Goal: Contribute content: Contribute content

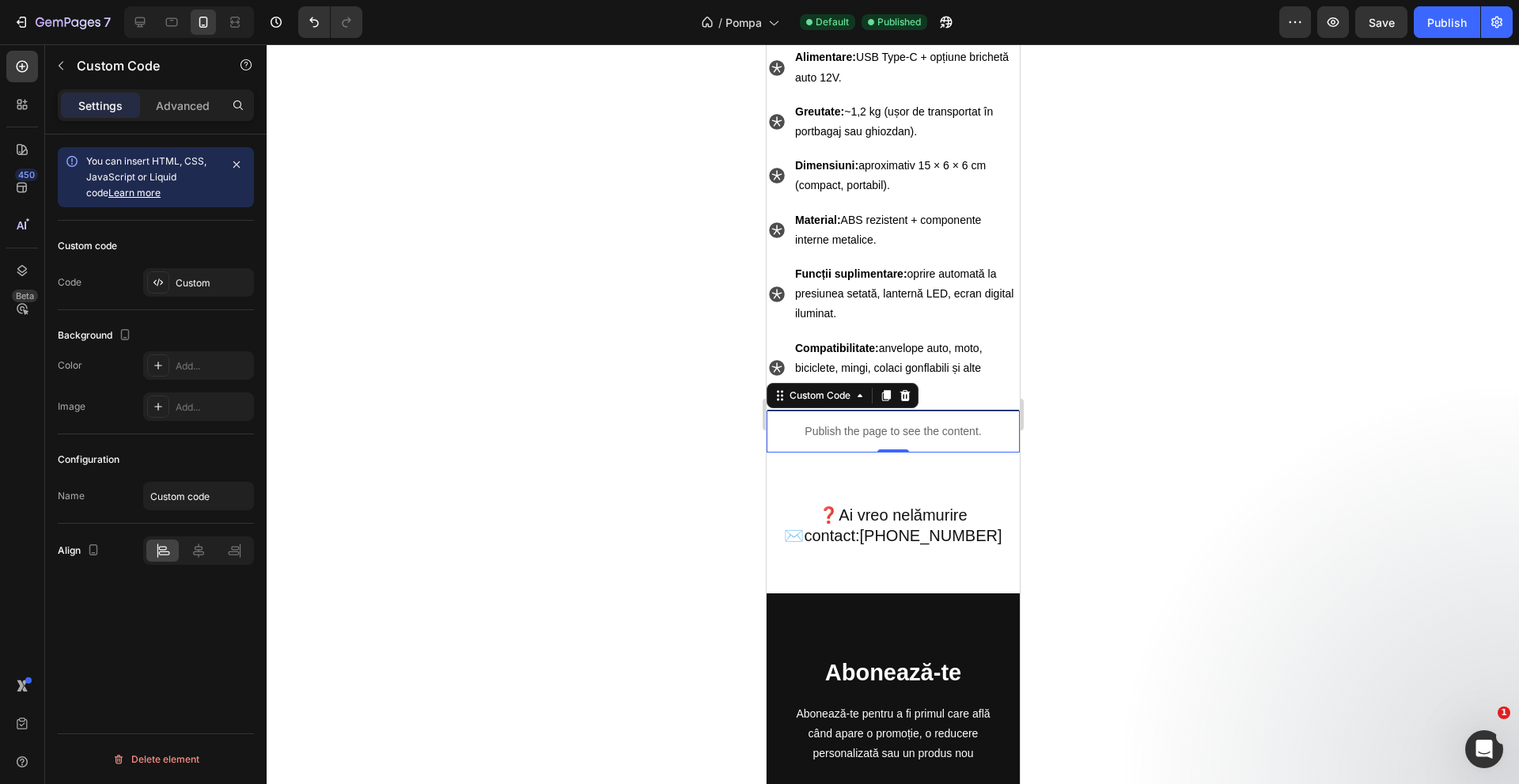
click at [887, 423] on p "Publish the page to see the content." at bounding box center [892, 430] width 253 height 17
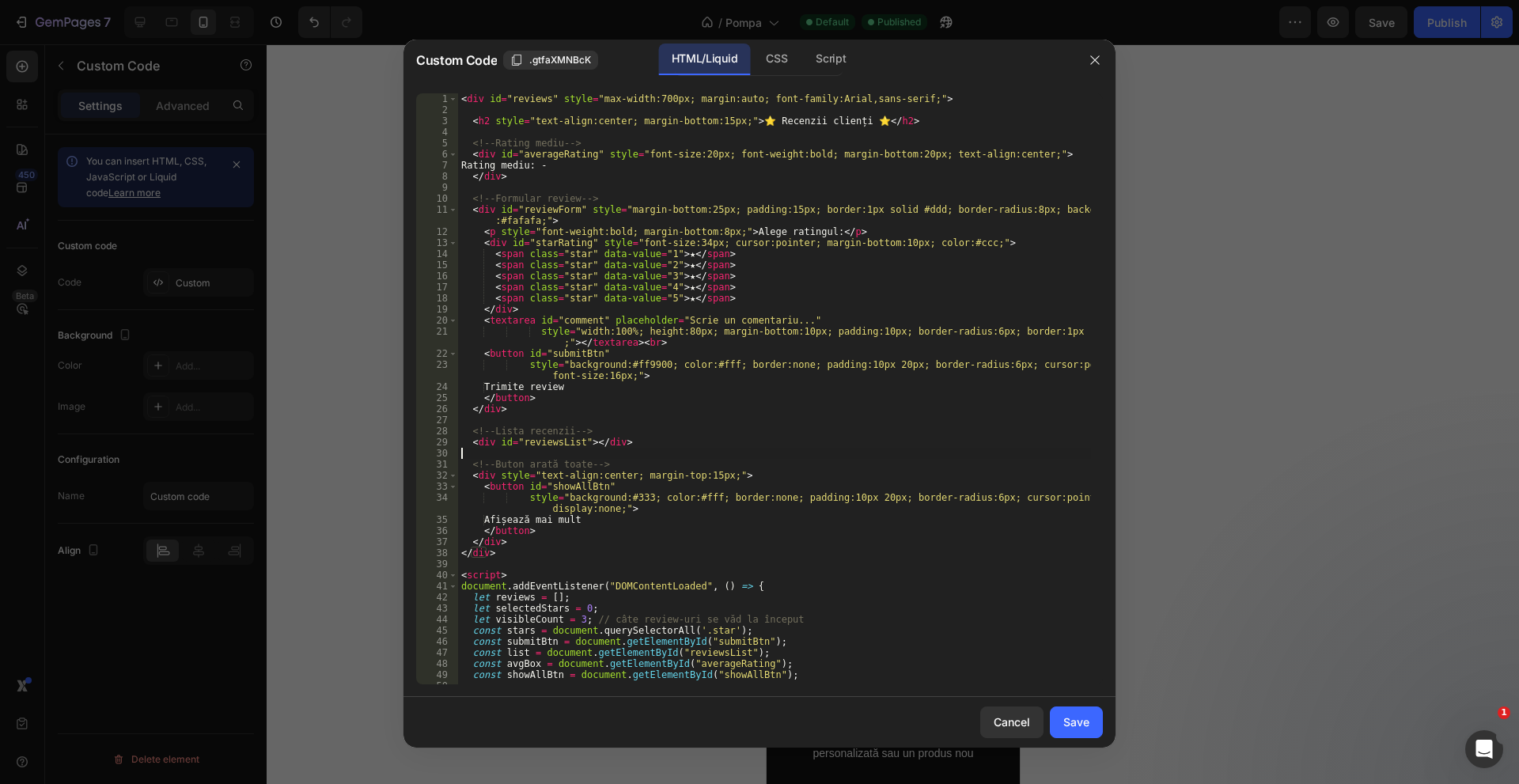
click at [825, 457] on div "< div id = "reviews" style = "max-width:700px; margin:auto; font-family:Arial,s…" at bounding box center [775, 399] width 633 height 613
type textarea "</script>"
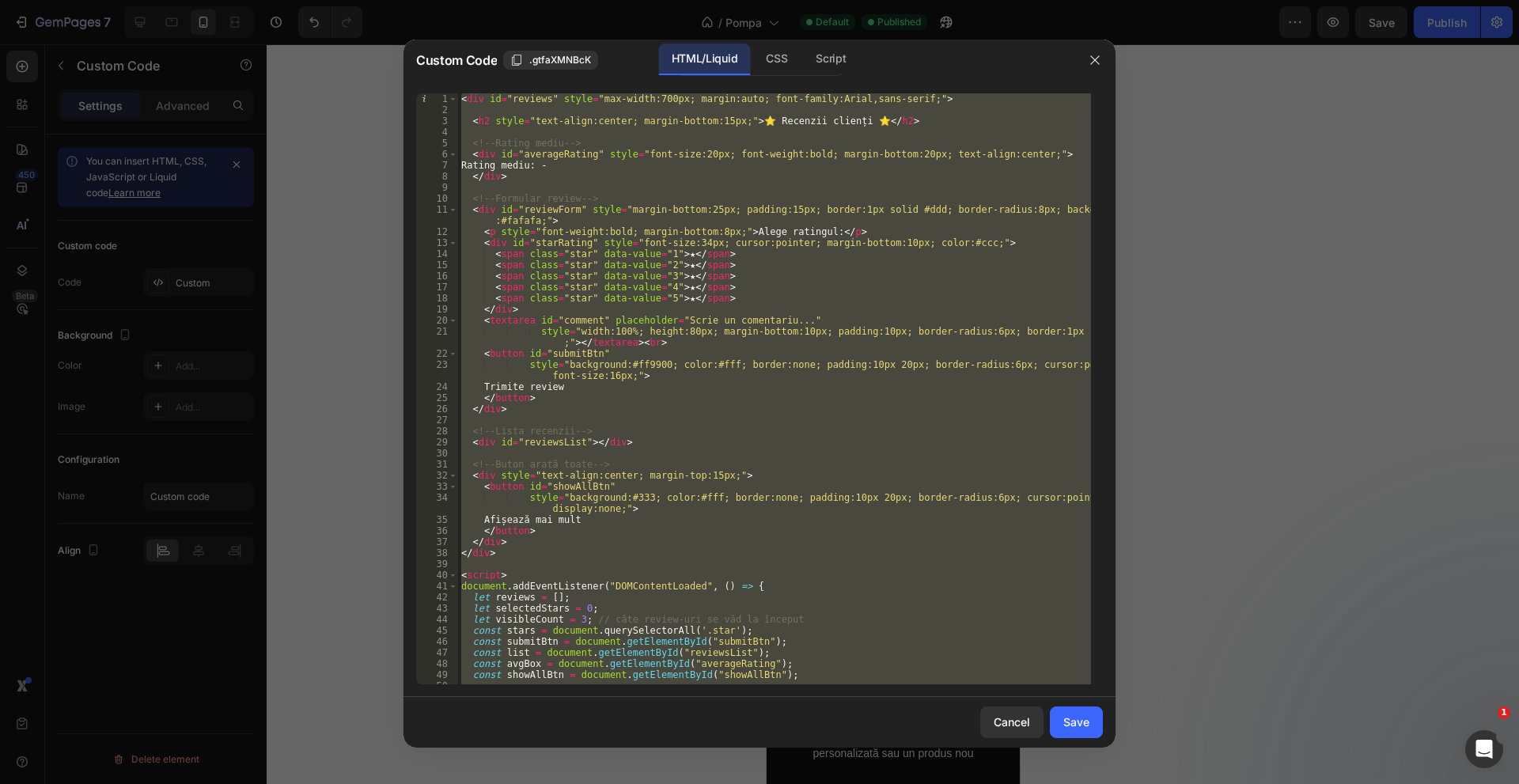
click at [1069, 704] on div "Cancel Save" at bounding box center [759, 722] width 712 height 51
click at [1075, 724] on div "Save" at bounding box center [1076, 721] width 26 height 17
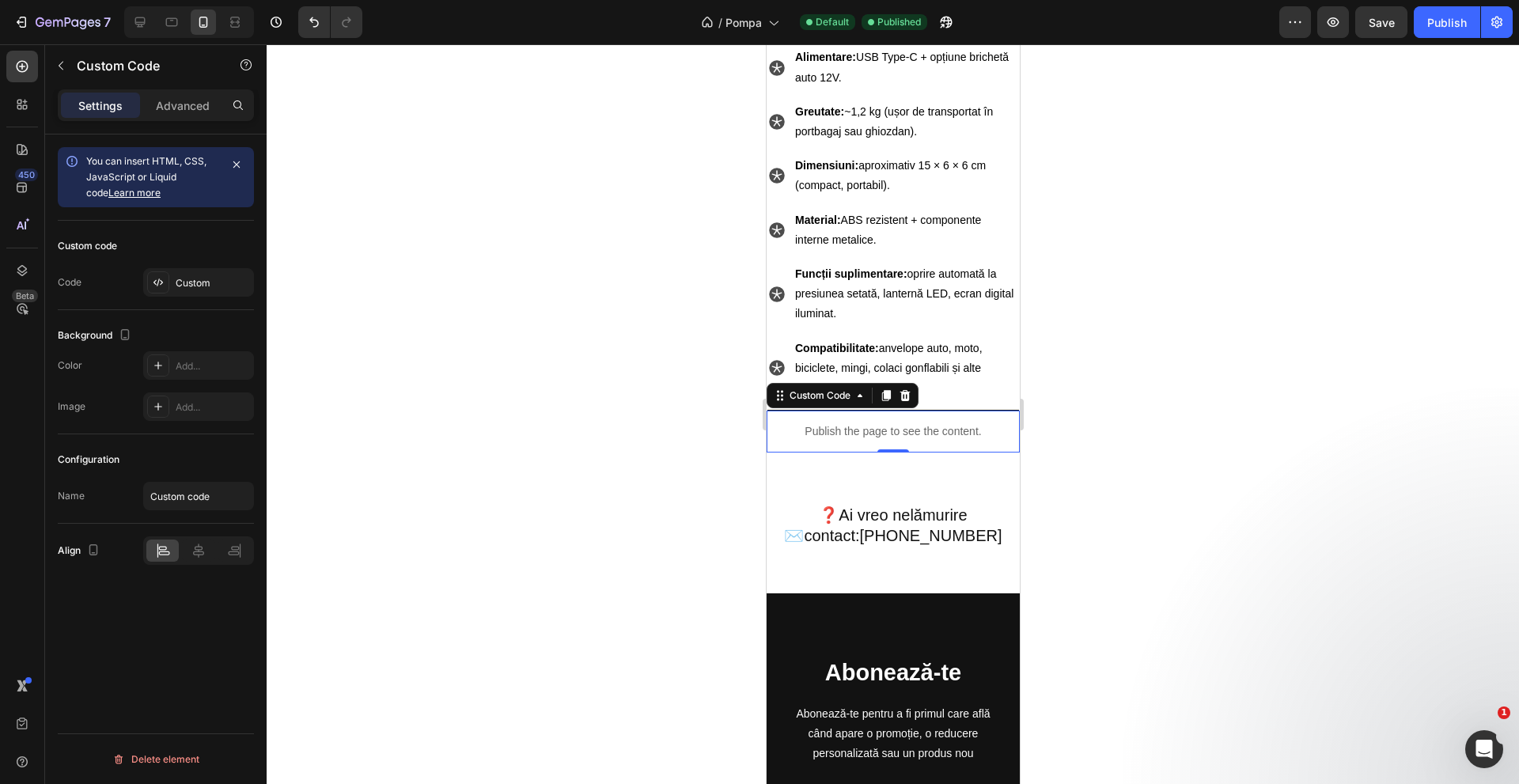
click at [907, 423] on p "Publish the page to see the content." at bounding box center [892, 430] width 253 height 17
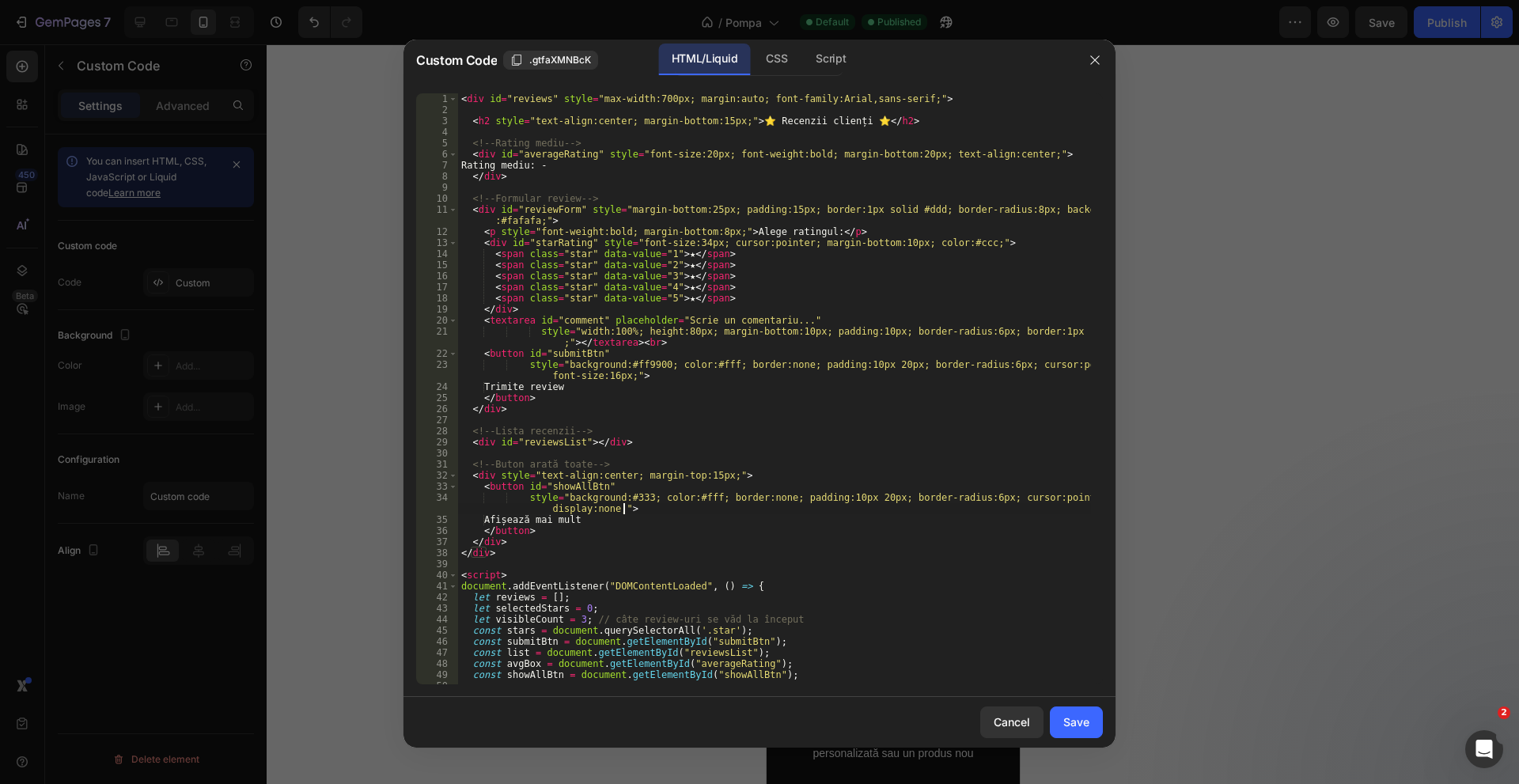
click at [824, 504] on div "< div id = "reviews" style = "max-width:700px; margin:auto; font-family:Arial,s…" at bounding box center [775, 399] width 633 height 613
type textarea "</script>"
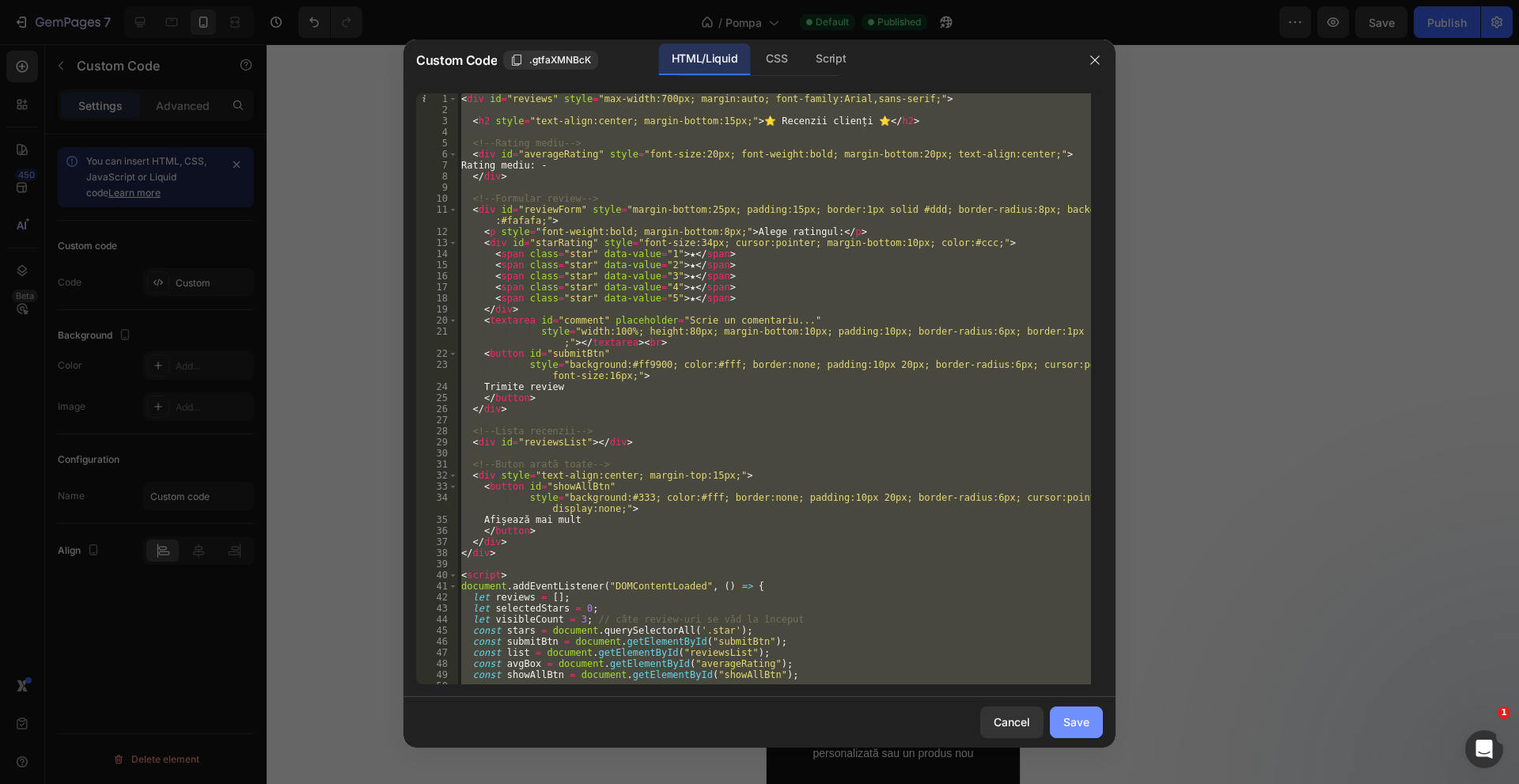
click at [1086, 717] on div "Save" at bounding box center [1076, 721] width 26 height 17
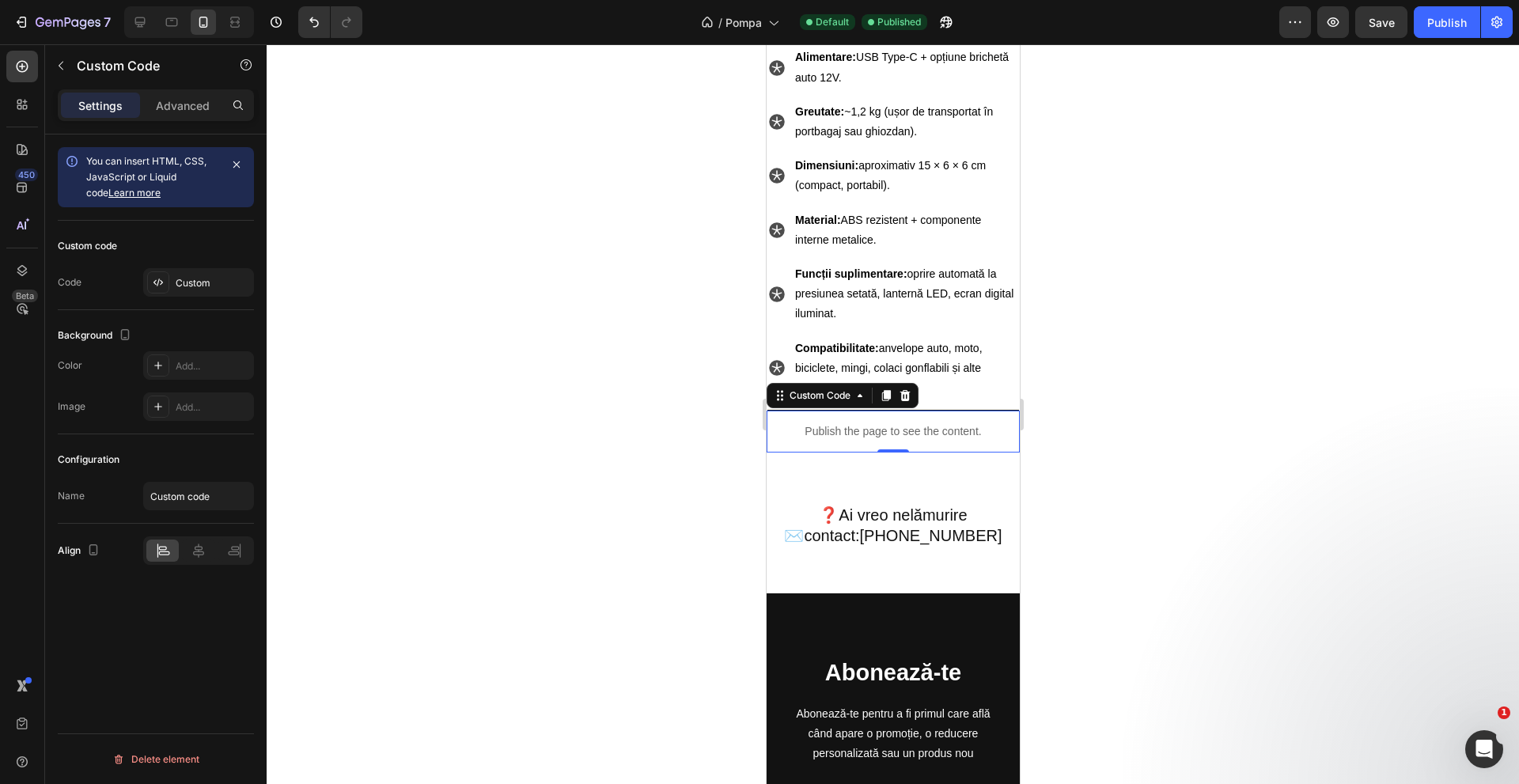
click at [911, 423] on p "Publish the page to see the content." at bounding box center [892, 430] width 253 height 17
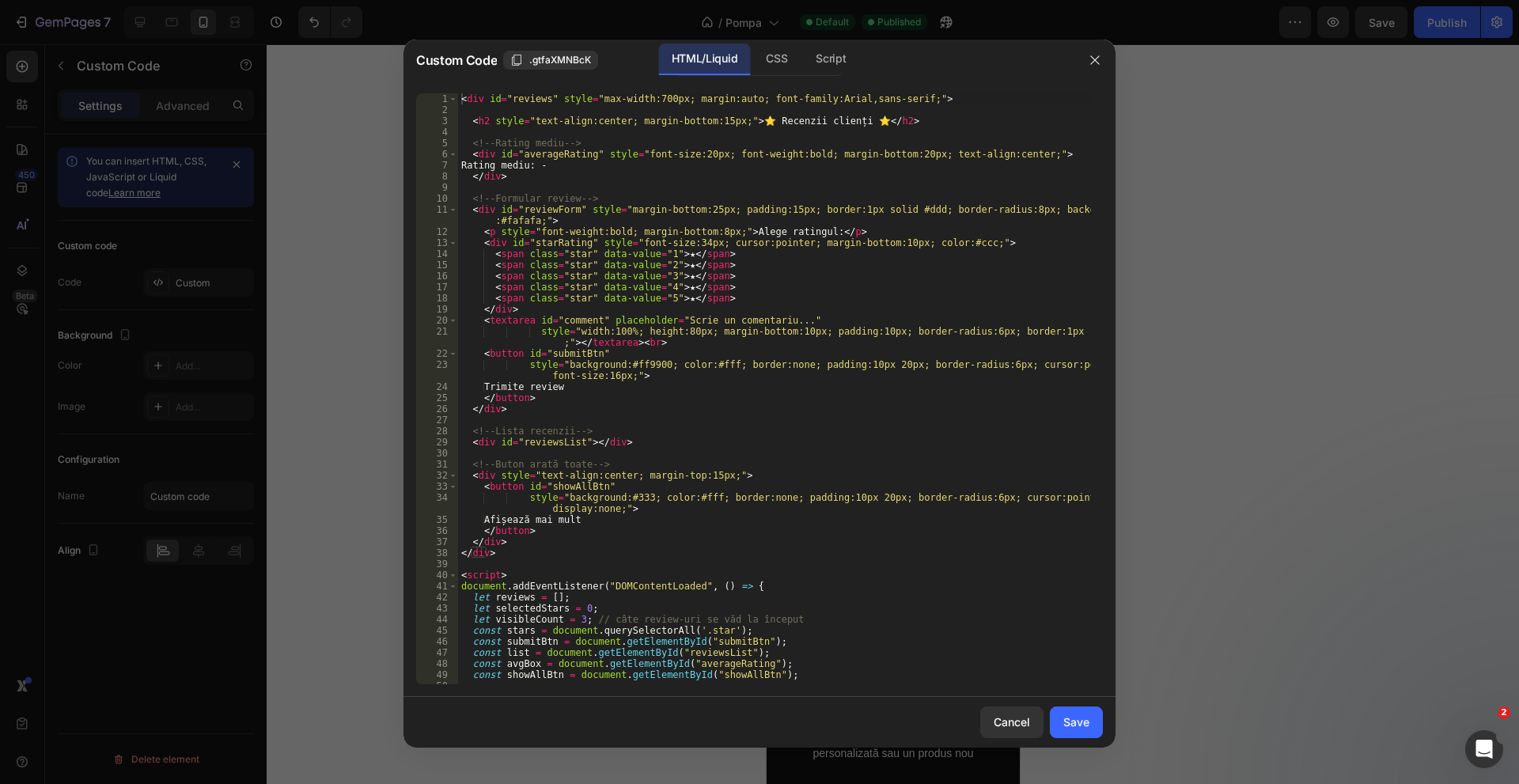
click at [884, 429] on div "< div id = "reviews" style = "max-width:700px; margin:auto; font-family:Arial,s…" at bounding box center [775, 399] width 633 height 613
type textarea "</script>"
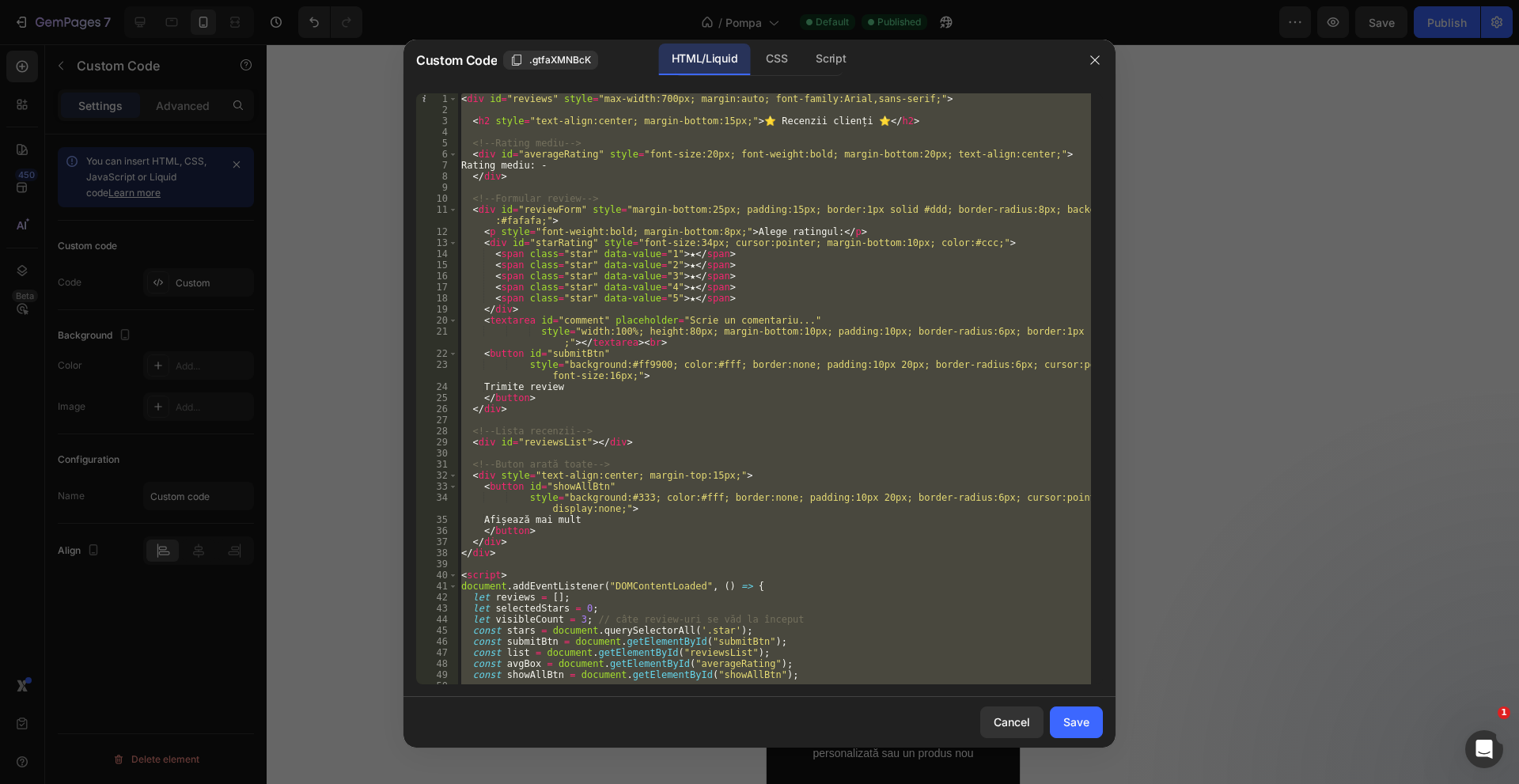
paste textarea
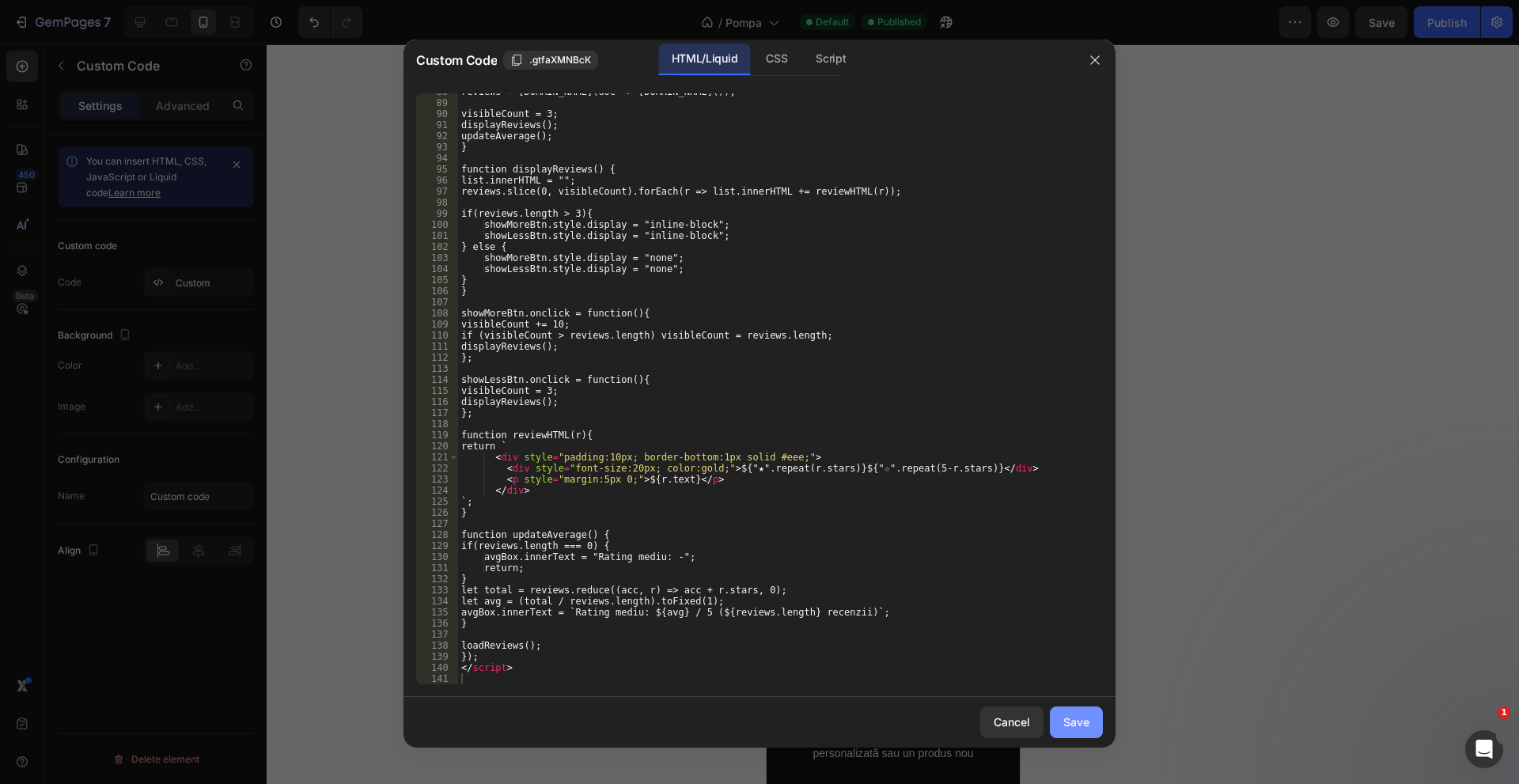
click at [1077, 729] on div "Save" at bounding box center [1076, 721] width 26 height 17
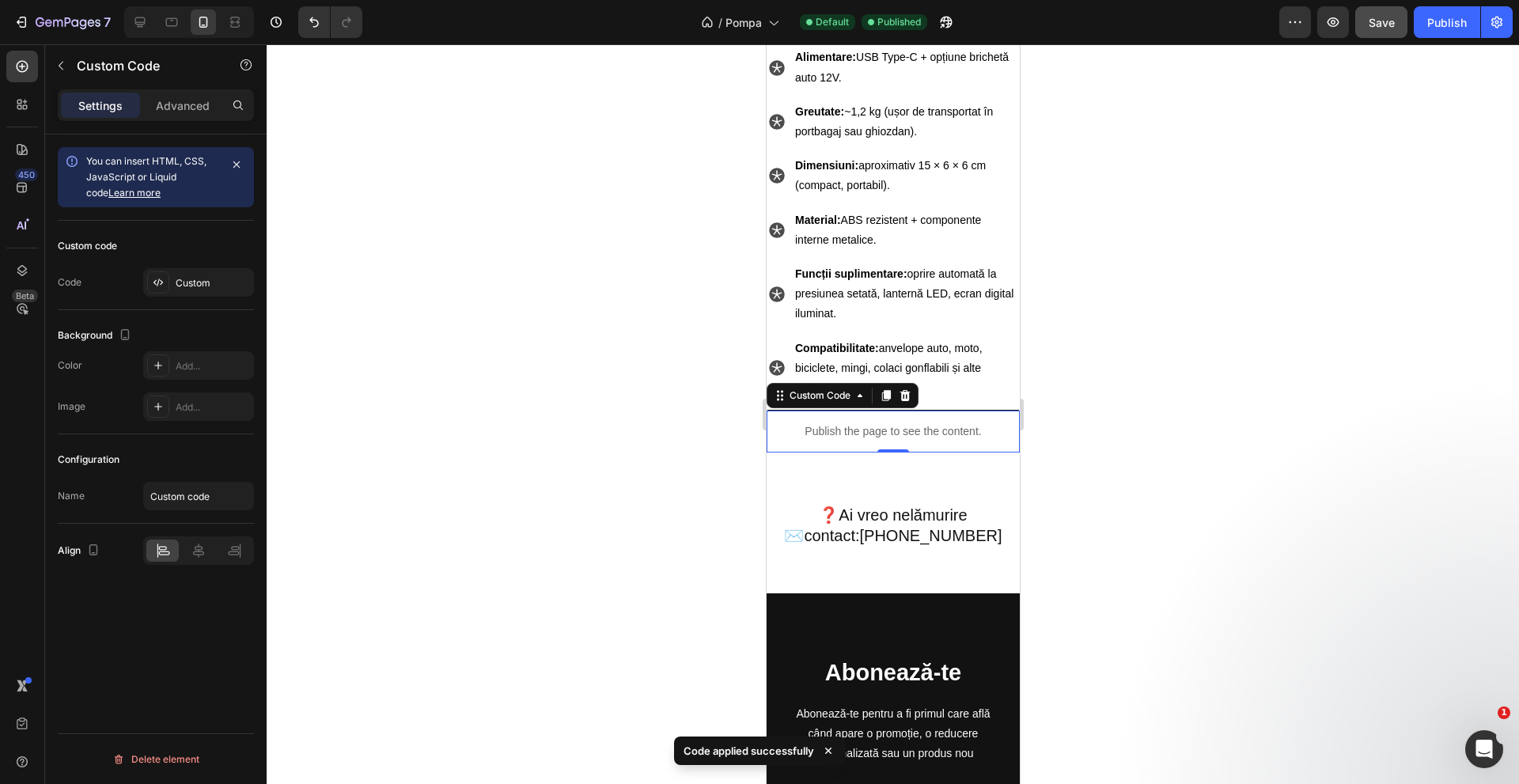
click at [1399, 23] on button "Save" at bounding box center [1382, 21] width 53 height 31
click at [1453, 27] on div "Publish" at bounding box center [1447, 22] width 40 height 17
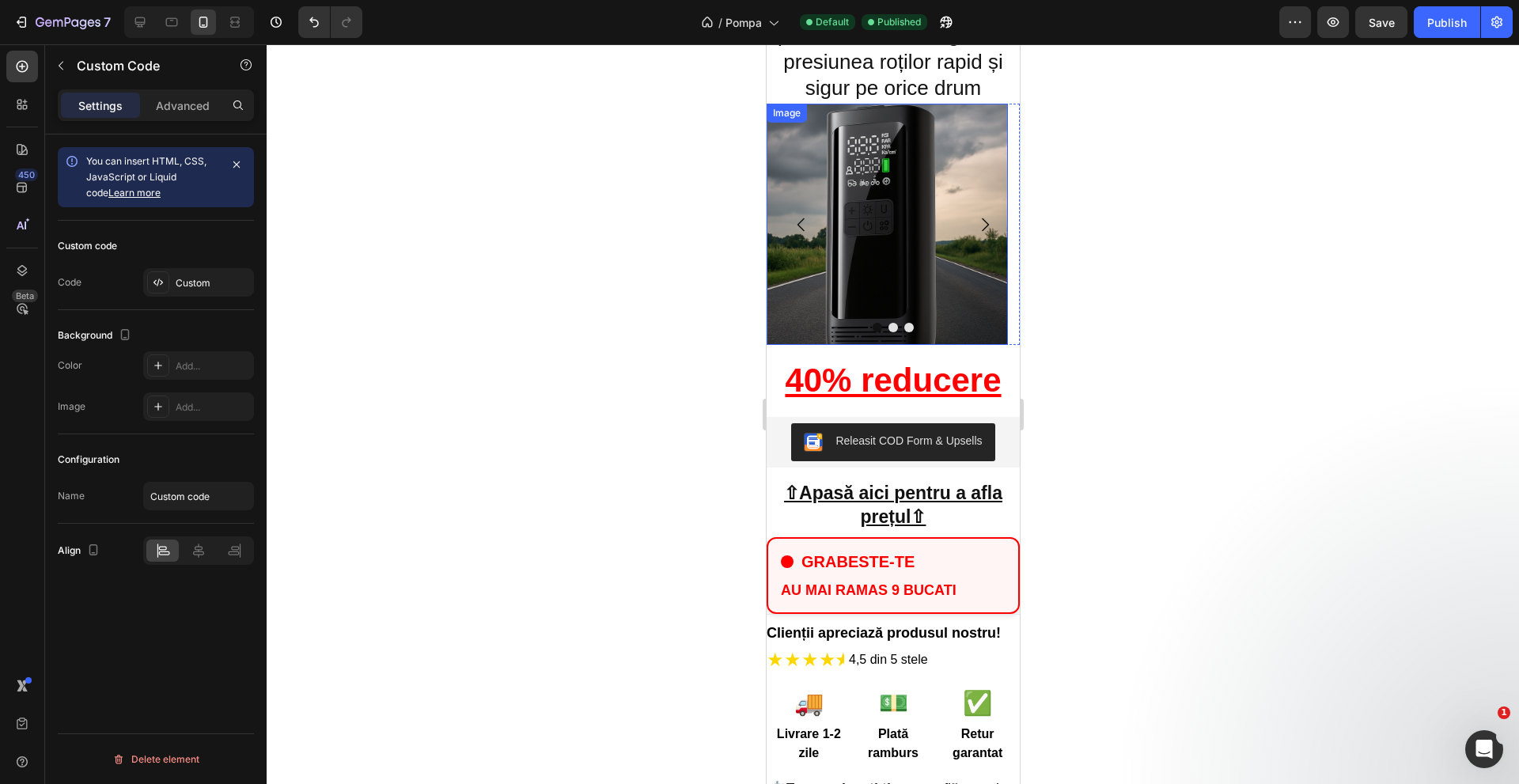
scroll to position [0, 0]
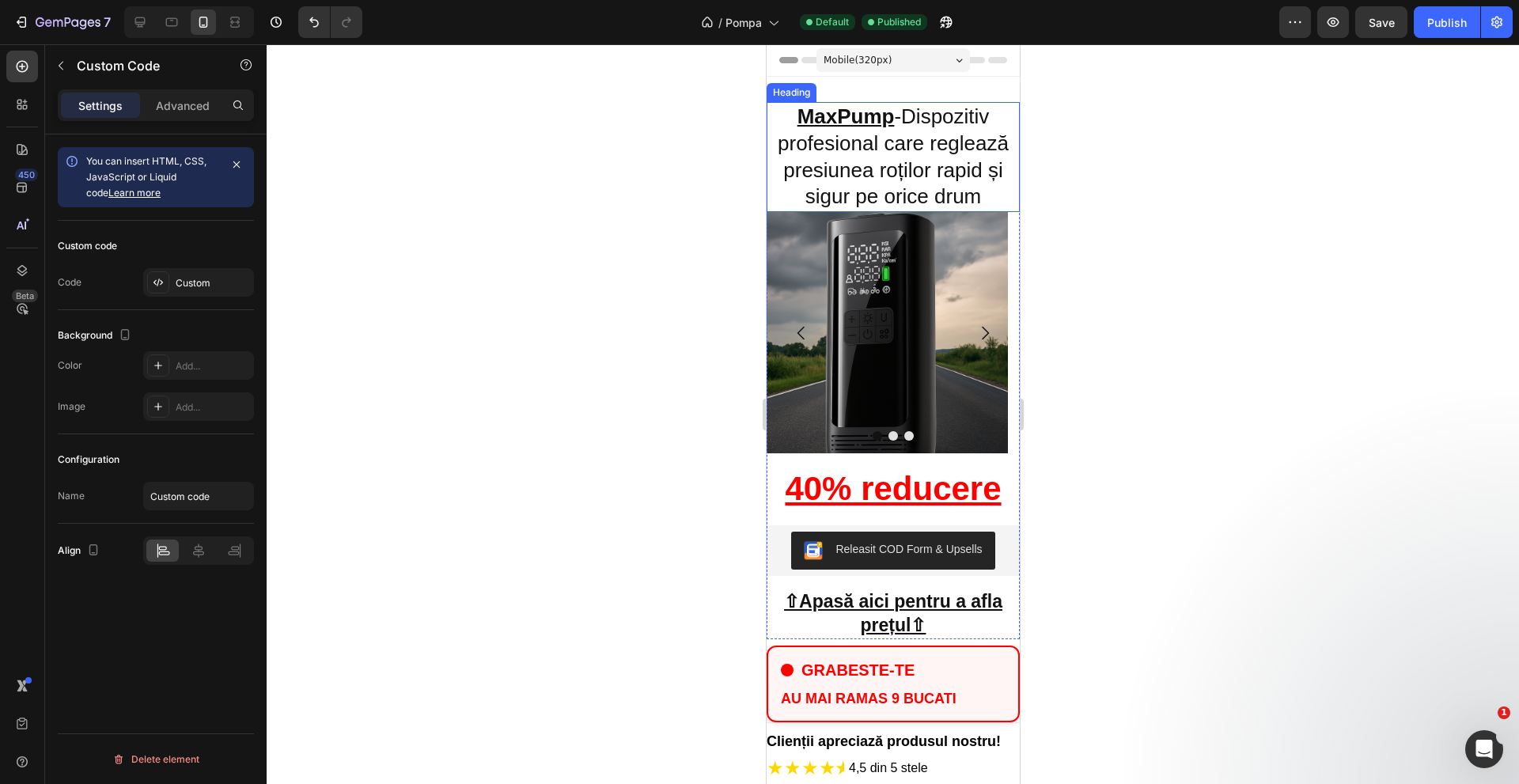
click at [860, 115] on u "MaxPump" at bounding box center [846, 116] width 97 height 23
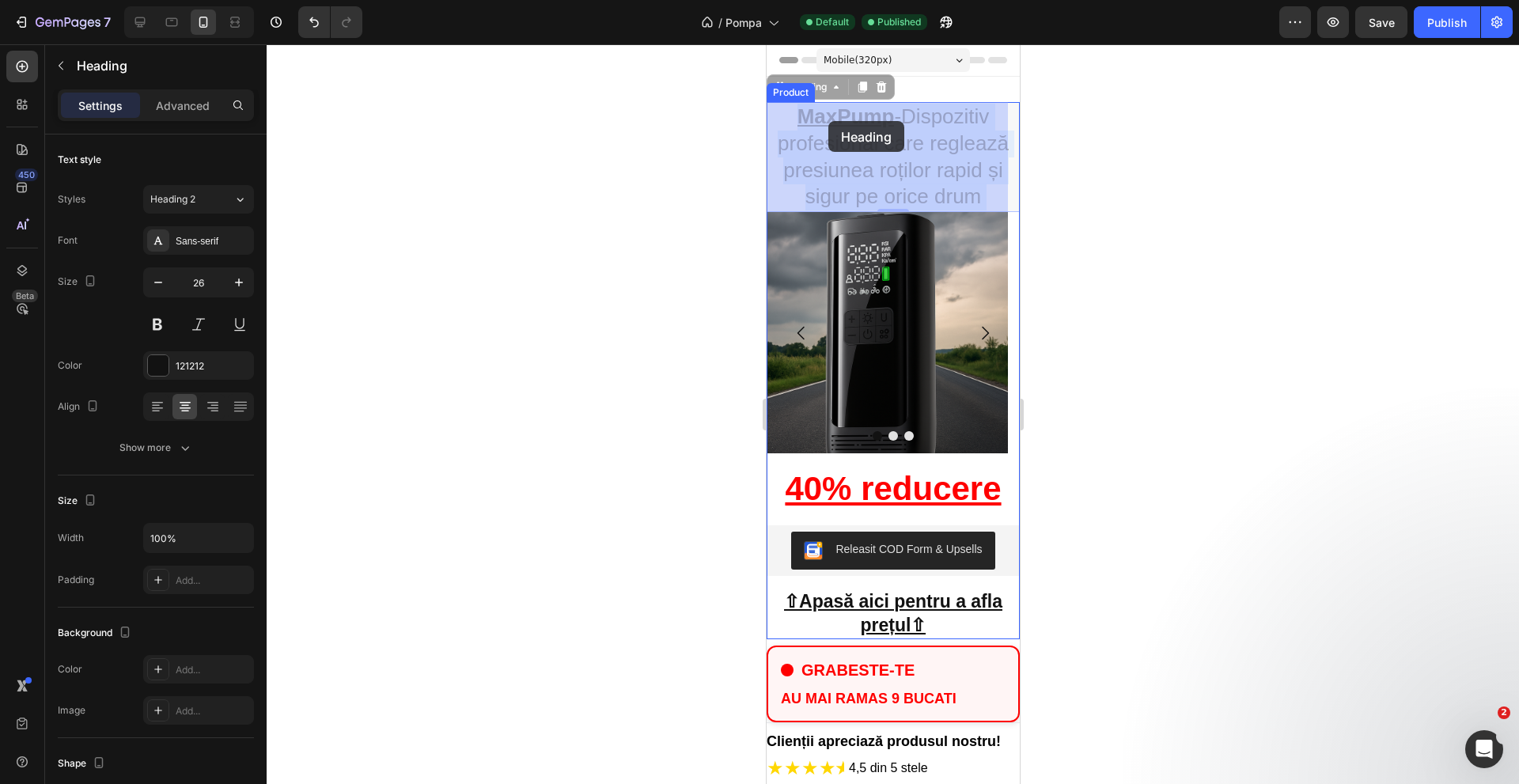
drag, startPoint x: 783, startPoint y: 118, endPoint x: 826, endPoint y: 121, distance: 43.1
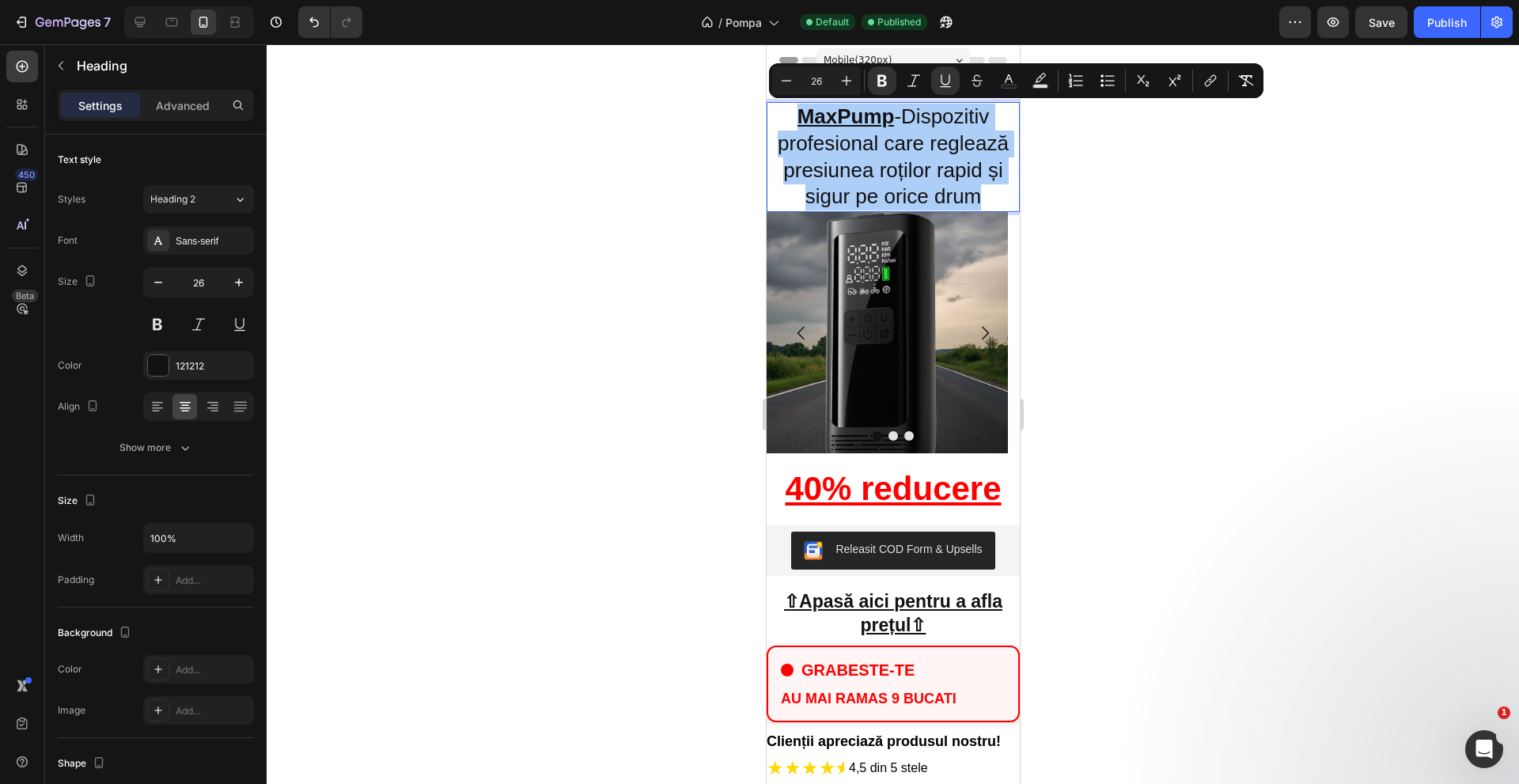
click at [1216, 225] on div at bounding box center [892, 413] width 1252 height 739
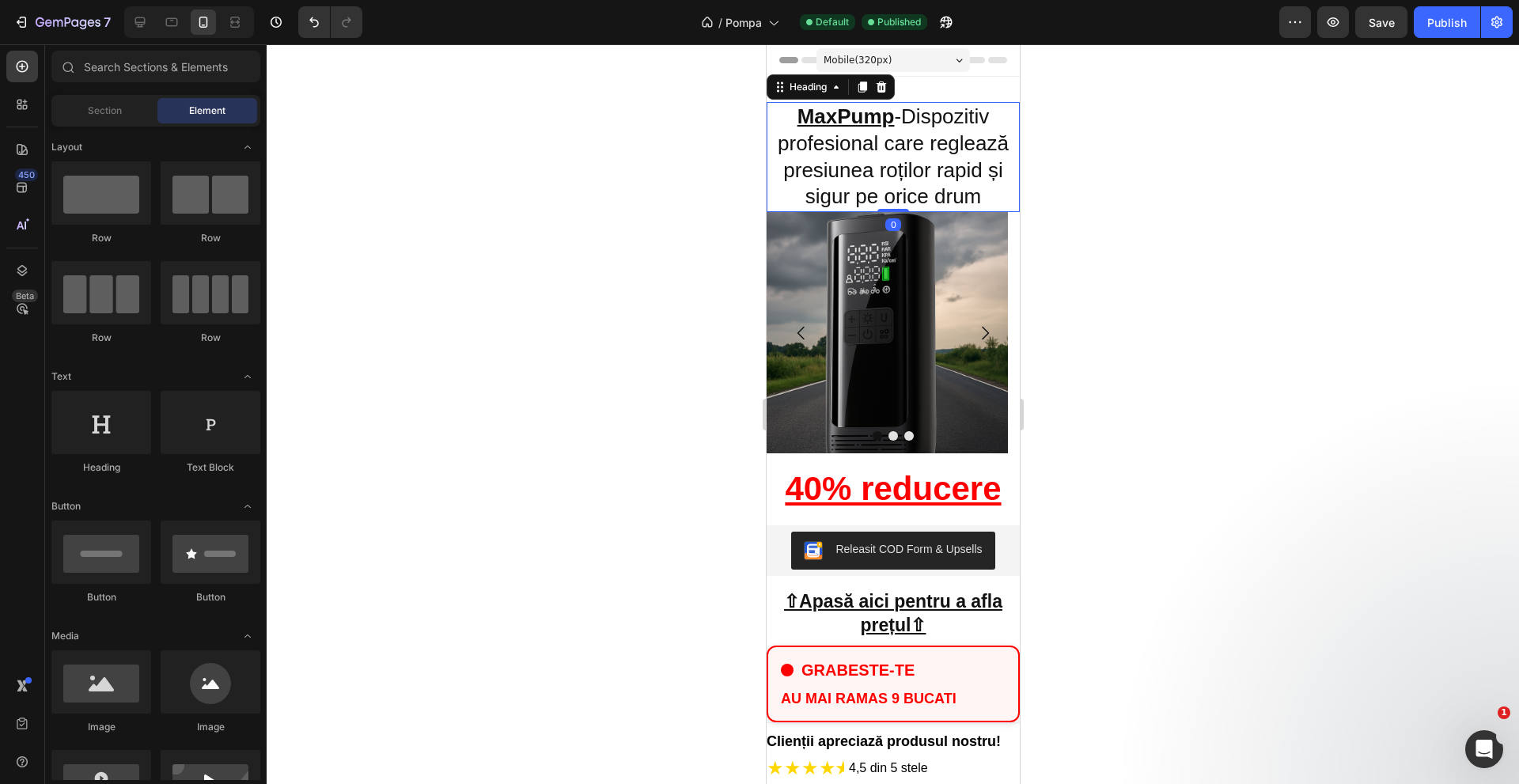
click at [771, 197] on p "⁠⁠⁠⁠⁠⁠⁠ MaxPump -Dispozitiv profesional care reglează presiunea roților rapid ș…" at bounding box center [892, 157] width 250 height 107
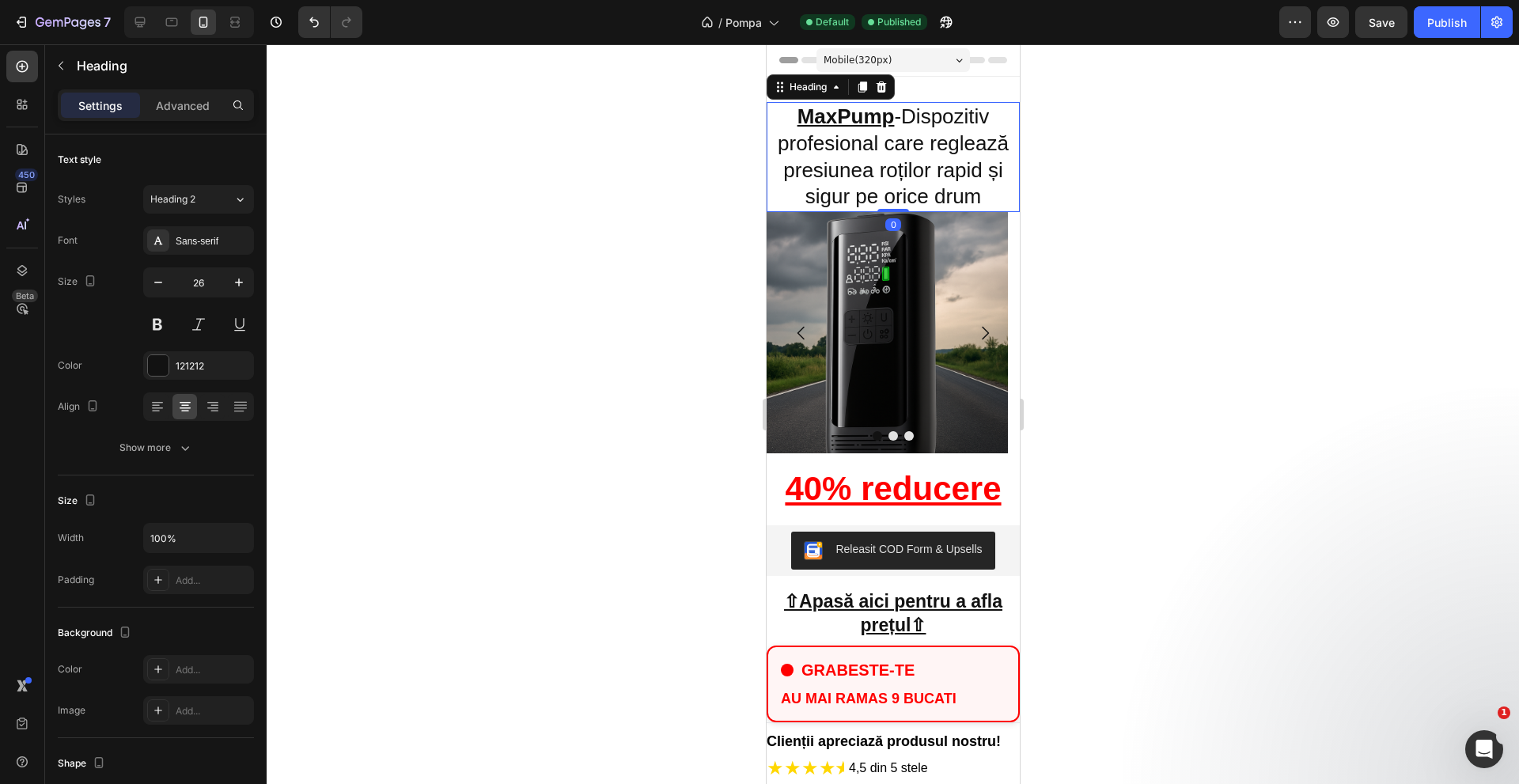
click at [670, 249] on div at bounding box center [892, 413] width 1252 height 739
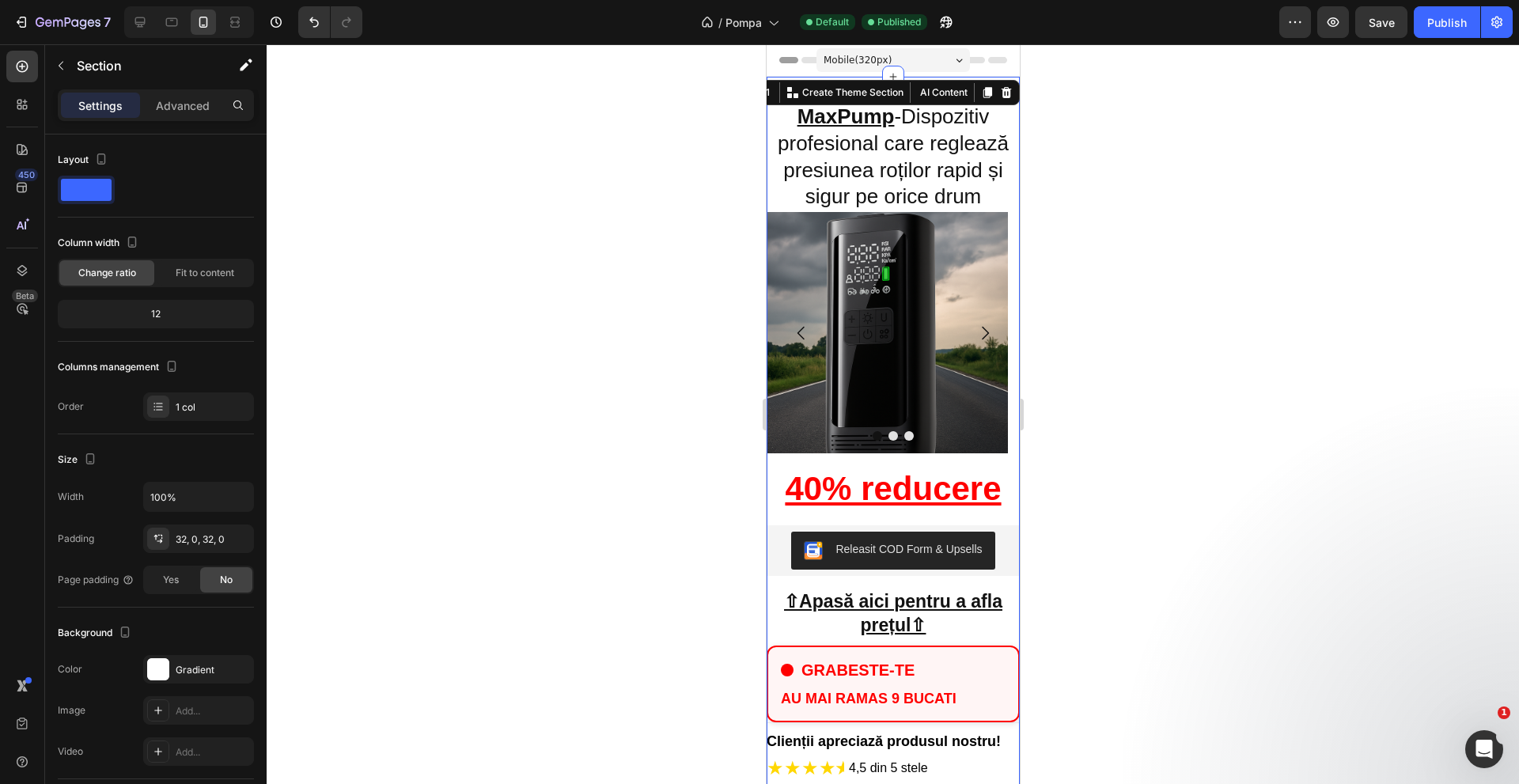
click at [1209, 364] on div at bounding box center [892, 413] width 1252 height 739
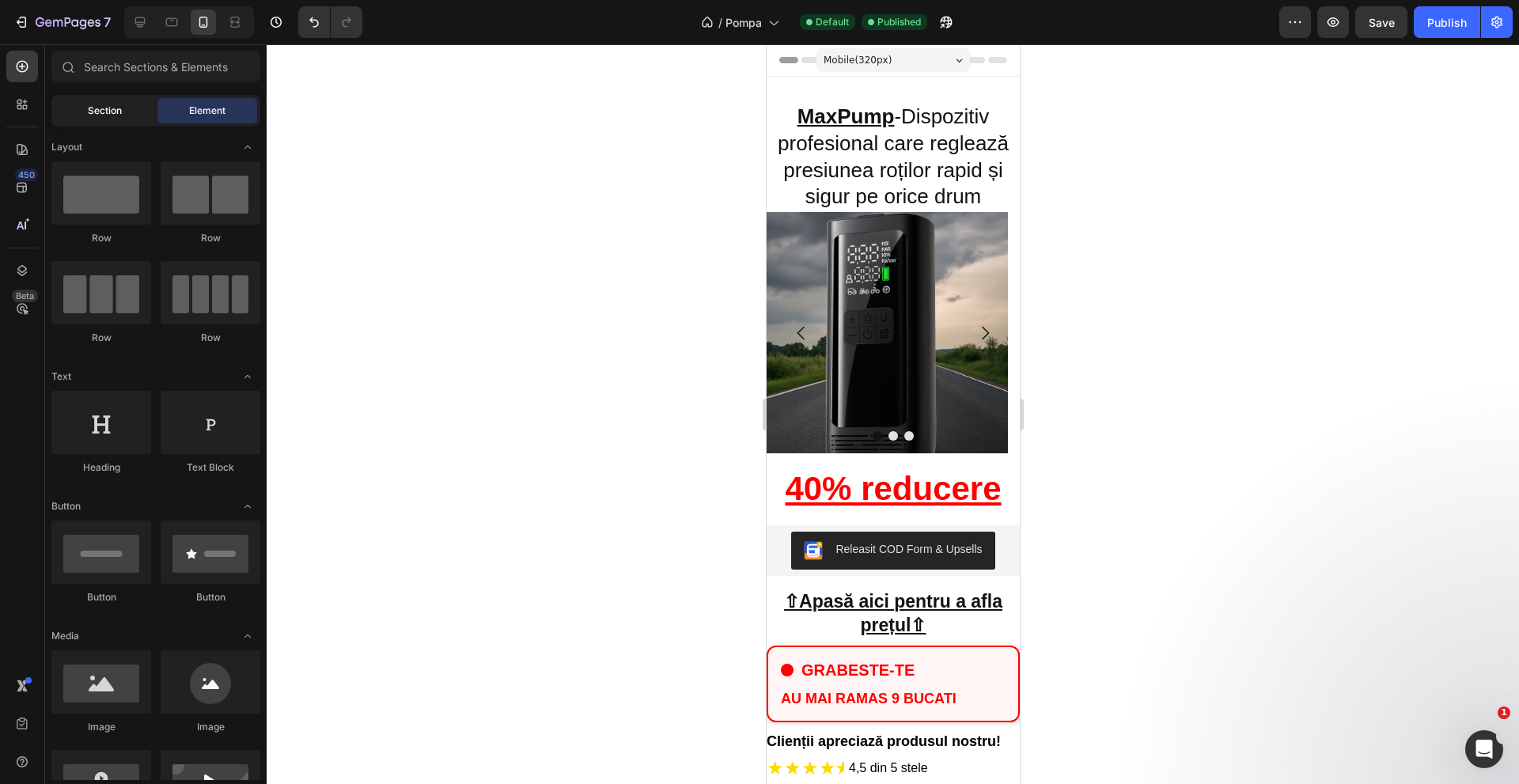
click at [118, 109] on span "Section" at bounding box center [104, 110] width 34 height 15
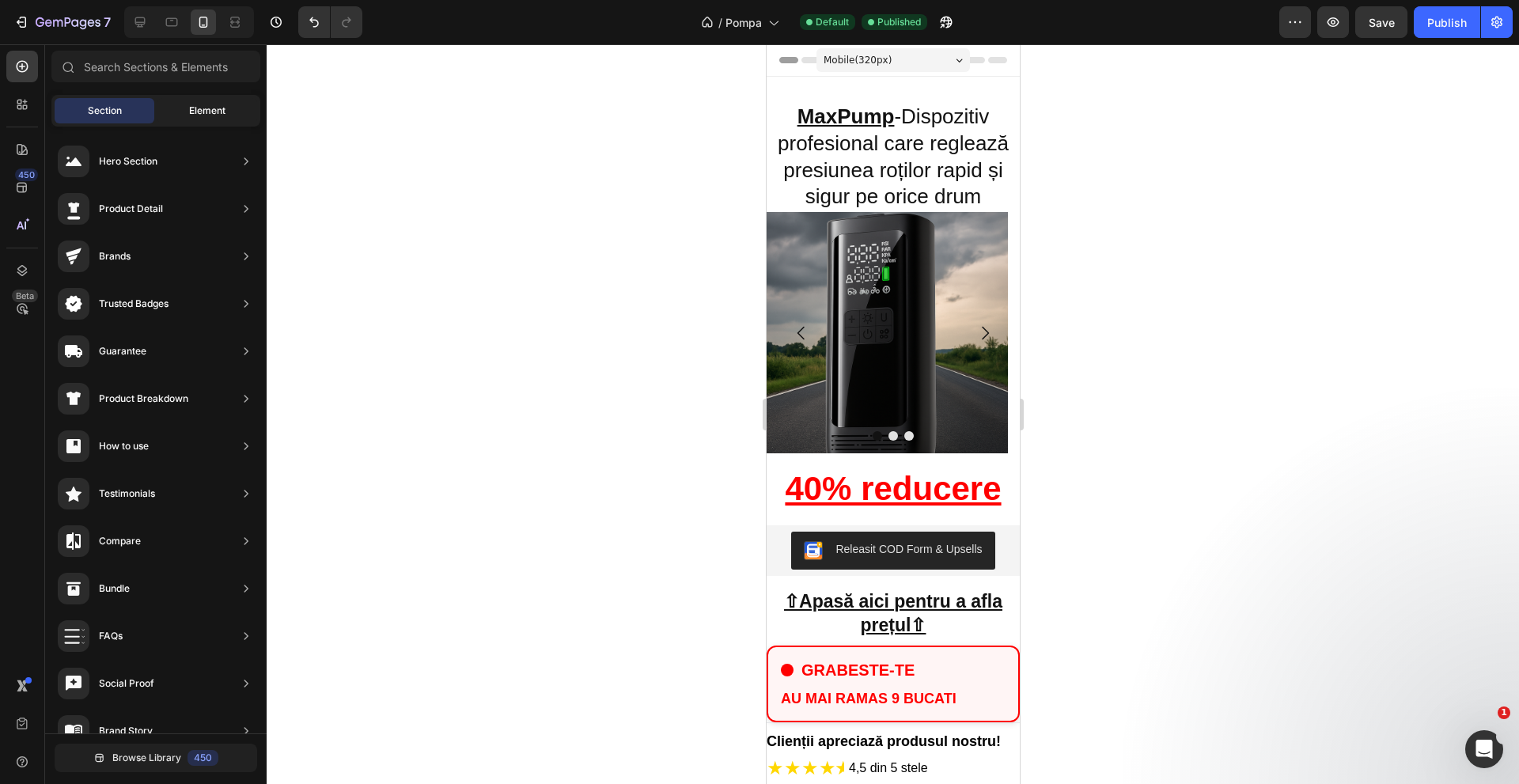
click at [195, 105] on span "Element" at bounding box center [207, 110] width 36 height 15
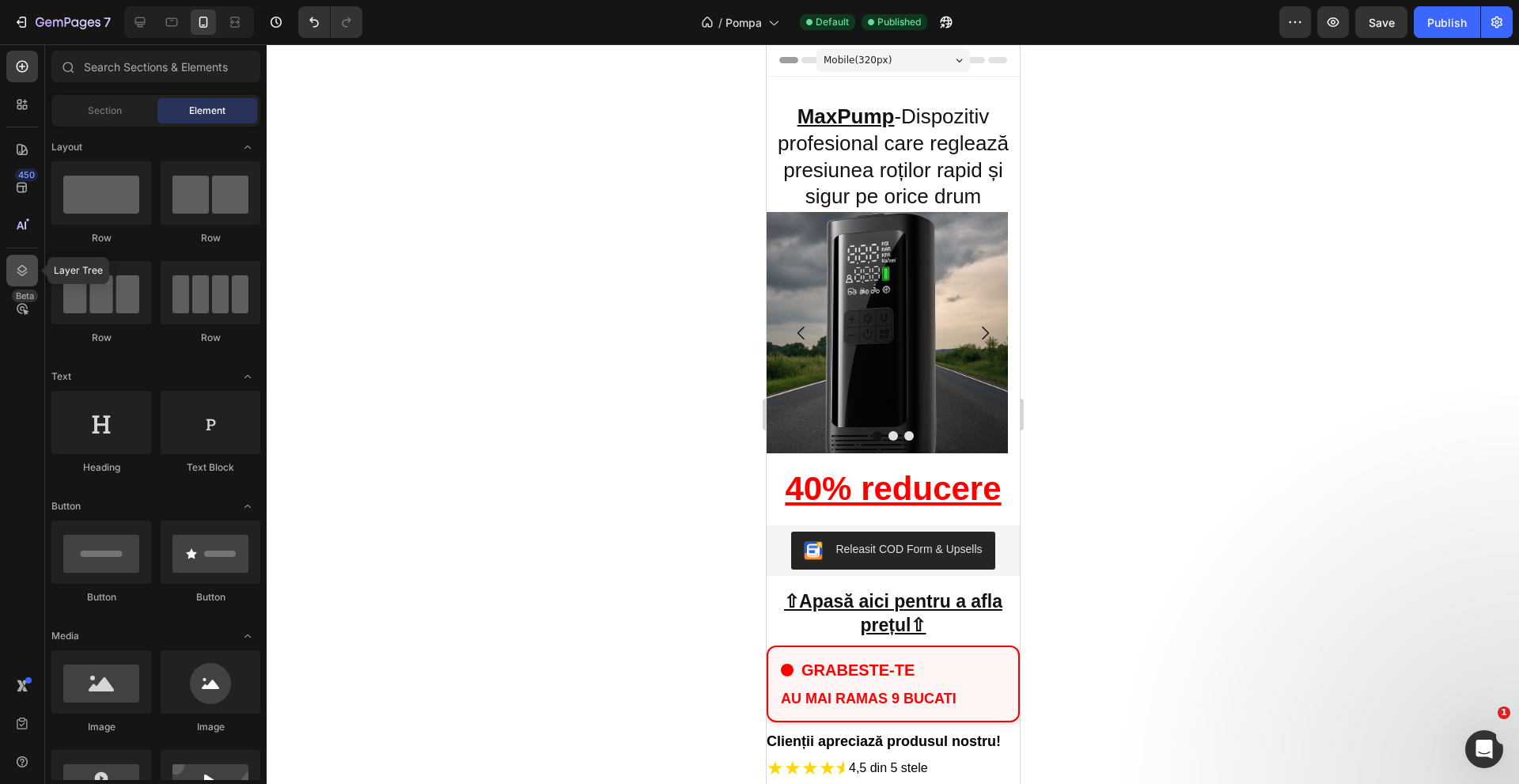
click at [22, 274] on icon at bounding box center [22, 271] width 16 height 16
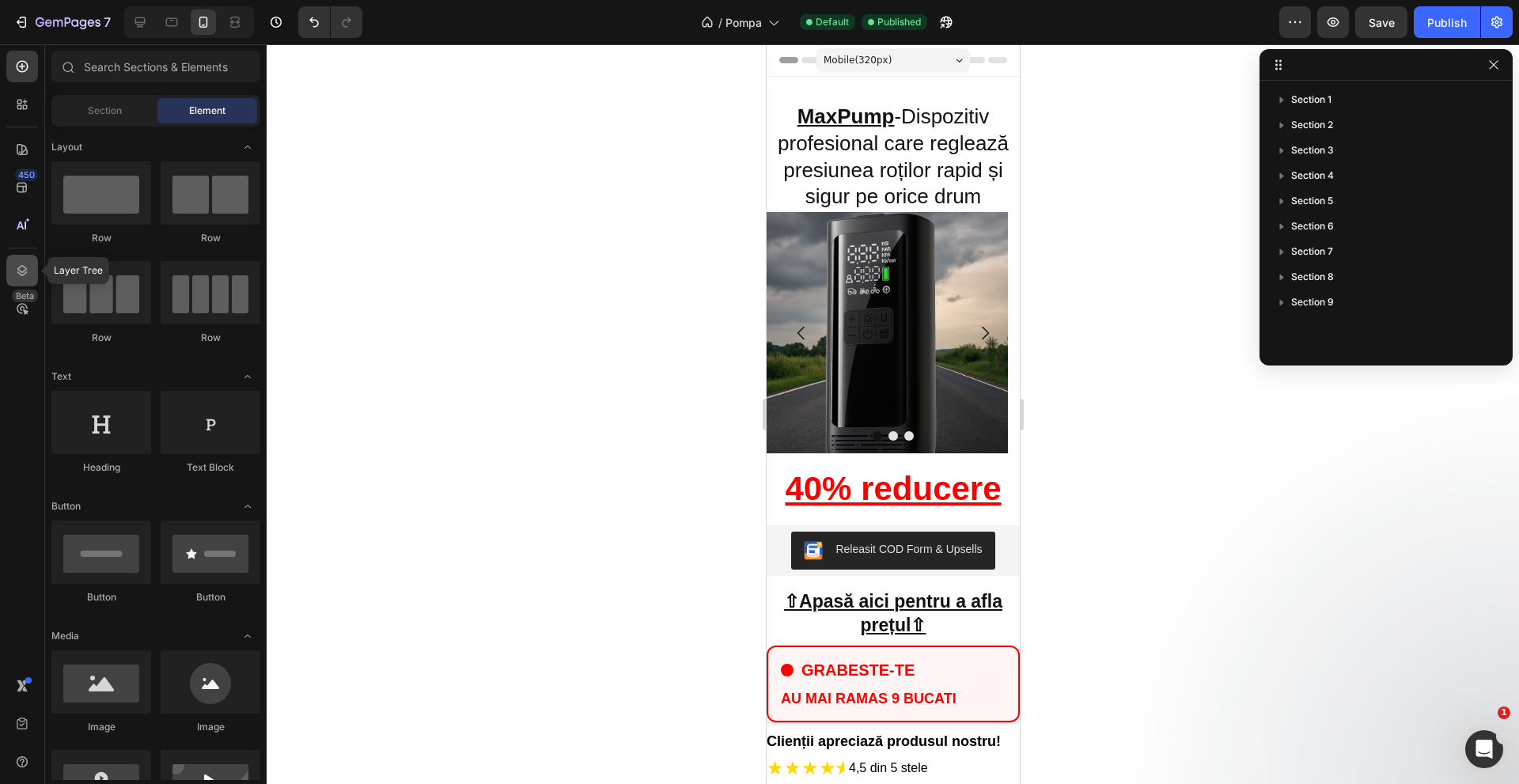
click at [22, 274] on icon at bounding box center [22, 271] width 16 height 16
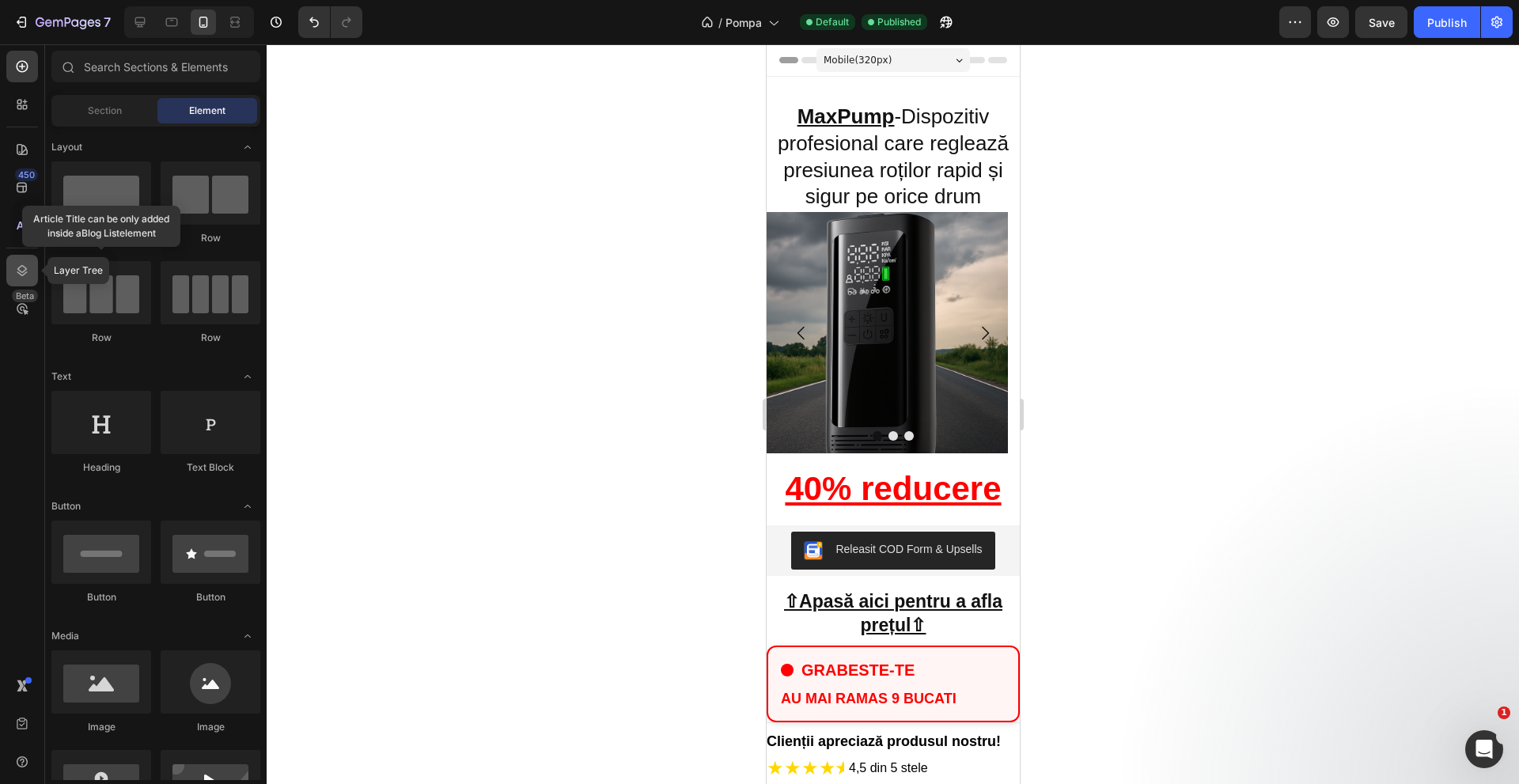
click at [21, 276] on icon at bounding box center [22, 270] width 11 height 11
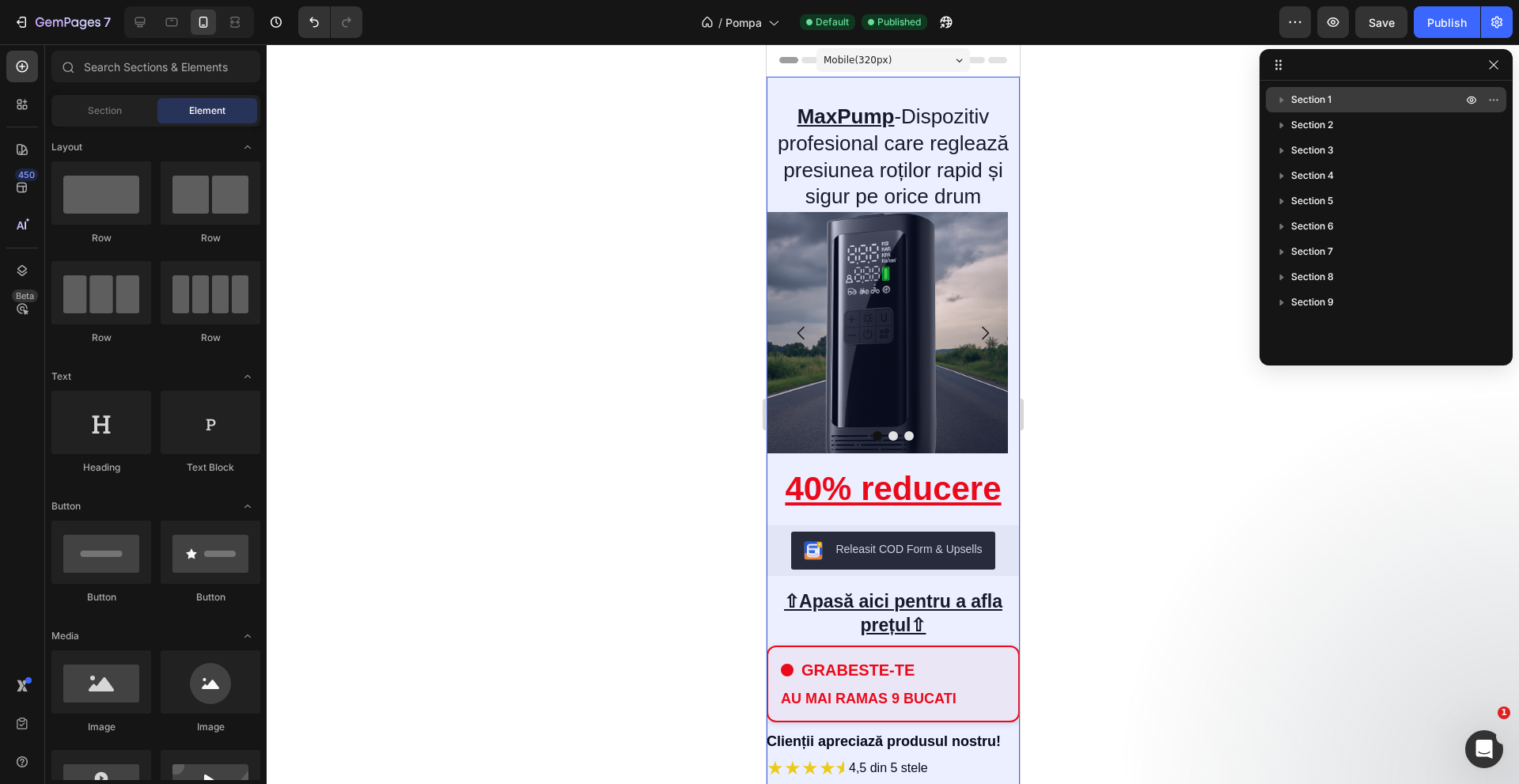
click at [1281, 98] on icon "button" at bounding box center [1282, 100] width 4 height 6
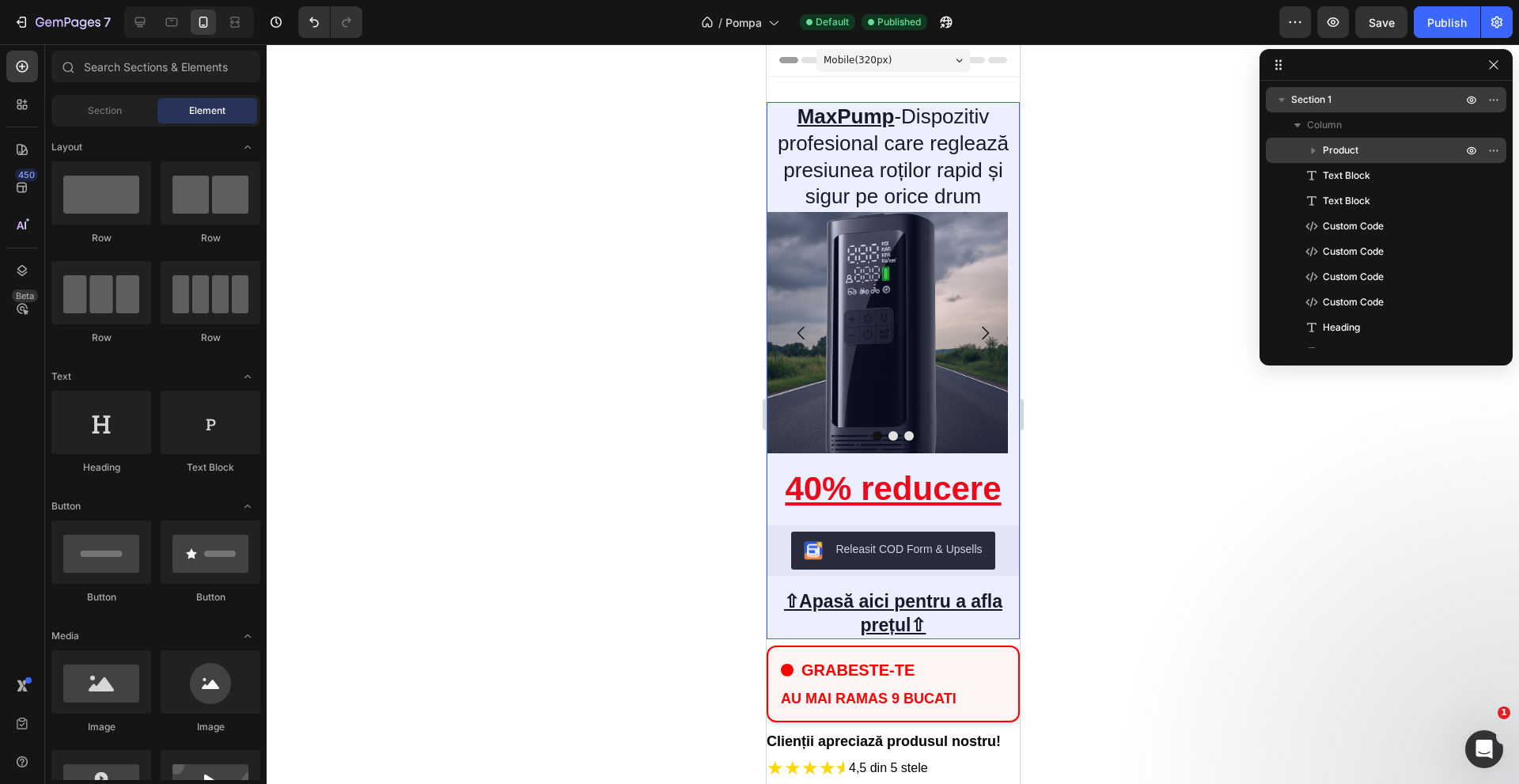
click at [1336, 150] on span "Product" at bounding box center [1341, 150] width 36 height 16
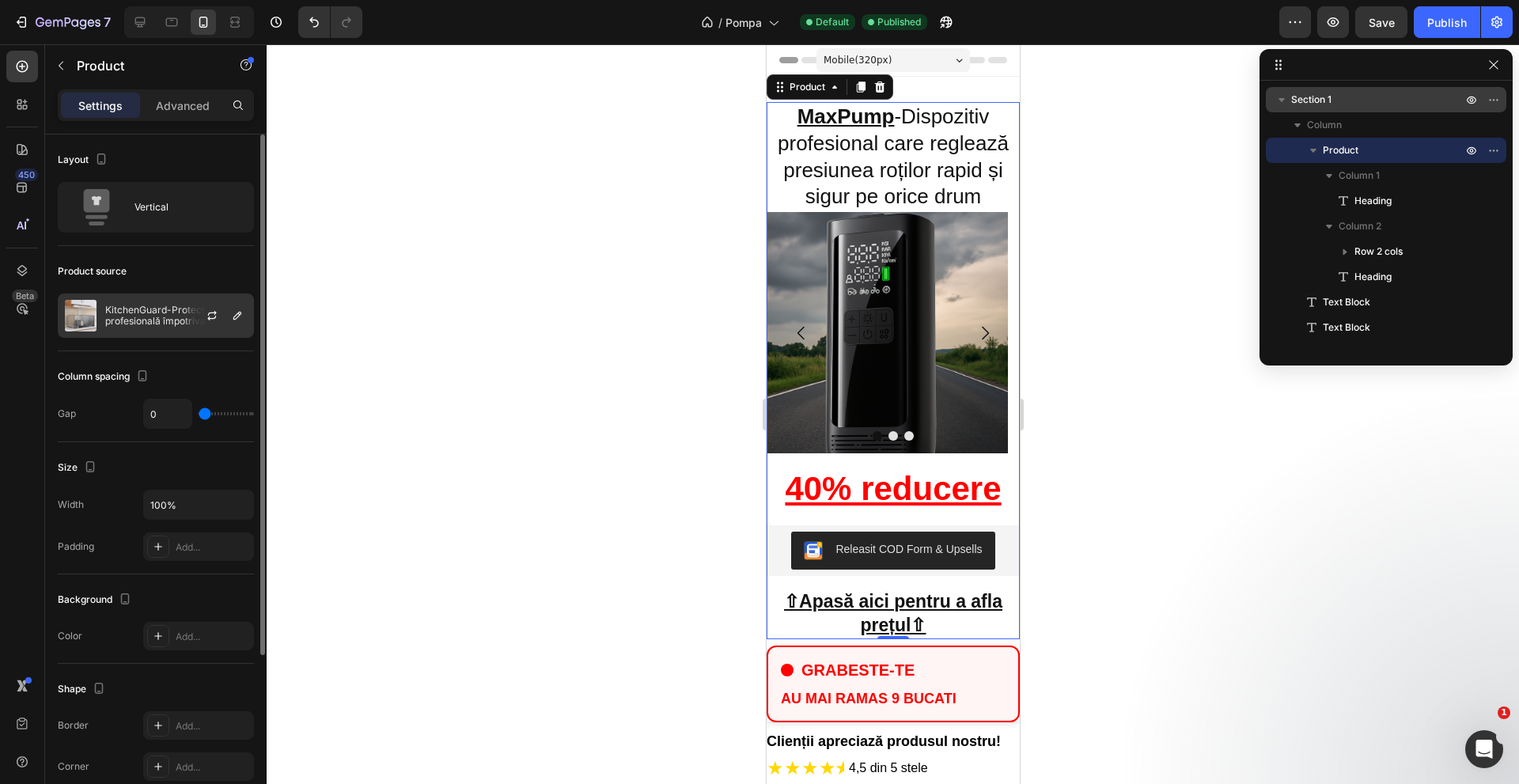
click at [158, 323] on p "KitchenGuard-Protecție profesională împotriva grăsimii și murdăriei în bucătărie" at bounding box center [175, 316] width 141 height 22
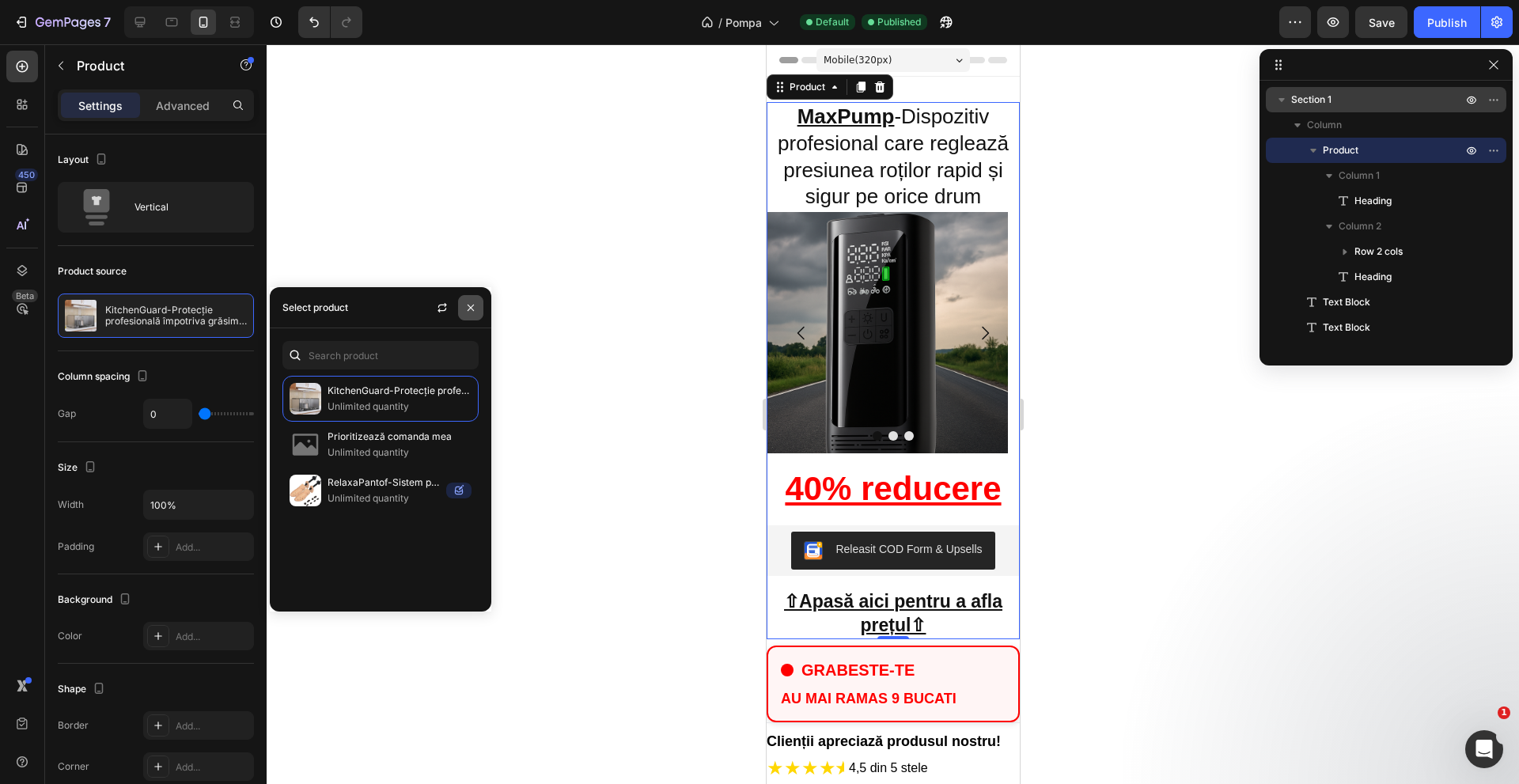
click at [470, 312] on icon "button" at bounding box center [471, 307] width 13 height 13
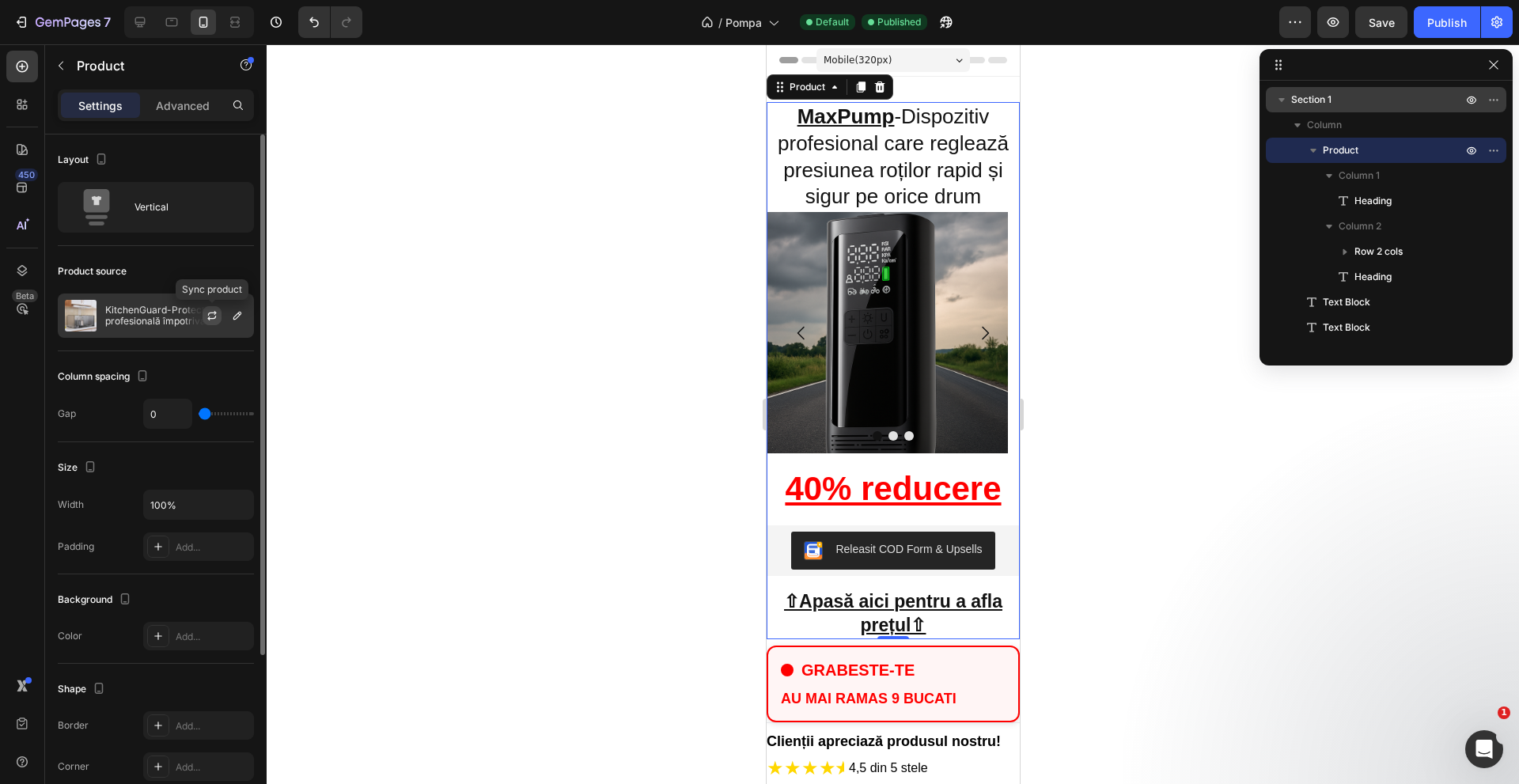
click at [212, 314] on icon "button" at bounding box center [211, 315] width 13 height 13
click at [230, 317] on button "button" at bounding box center [237, 315] width 19 height 19
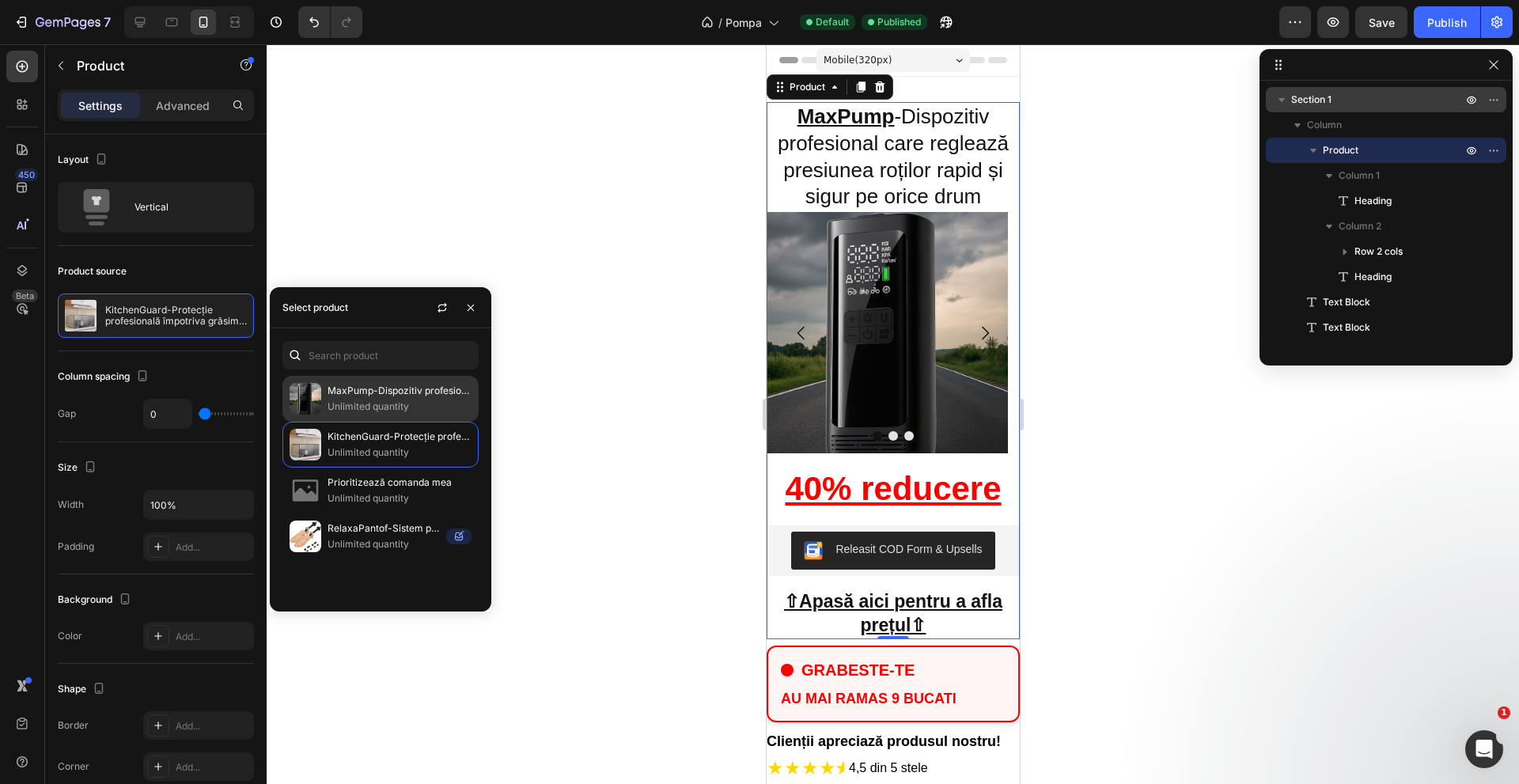
click at [406, 396] on p "MaxPump-Dispozitiv profesional care reglează presiunea roților rapid și sigur p…" at bounding box center [399, 391] width 144 height 16
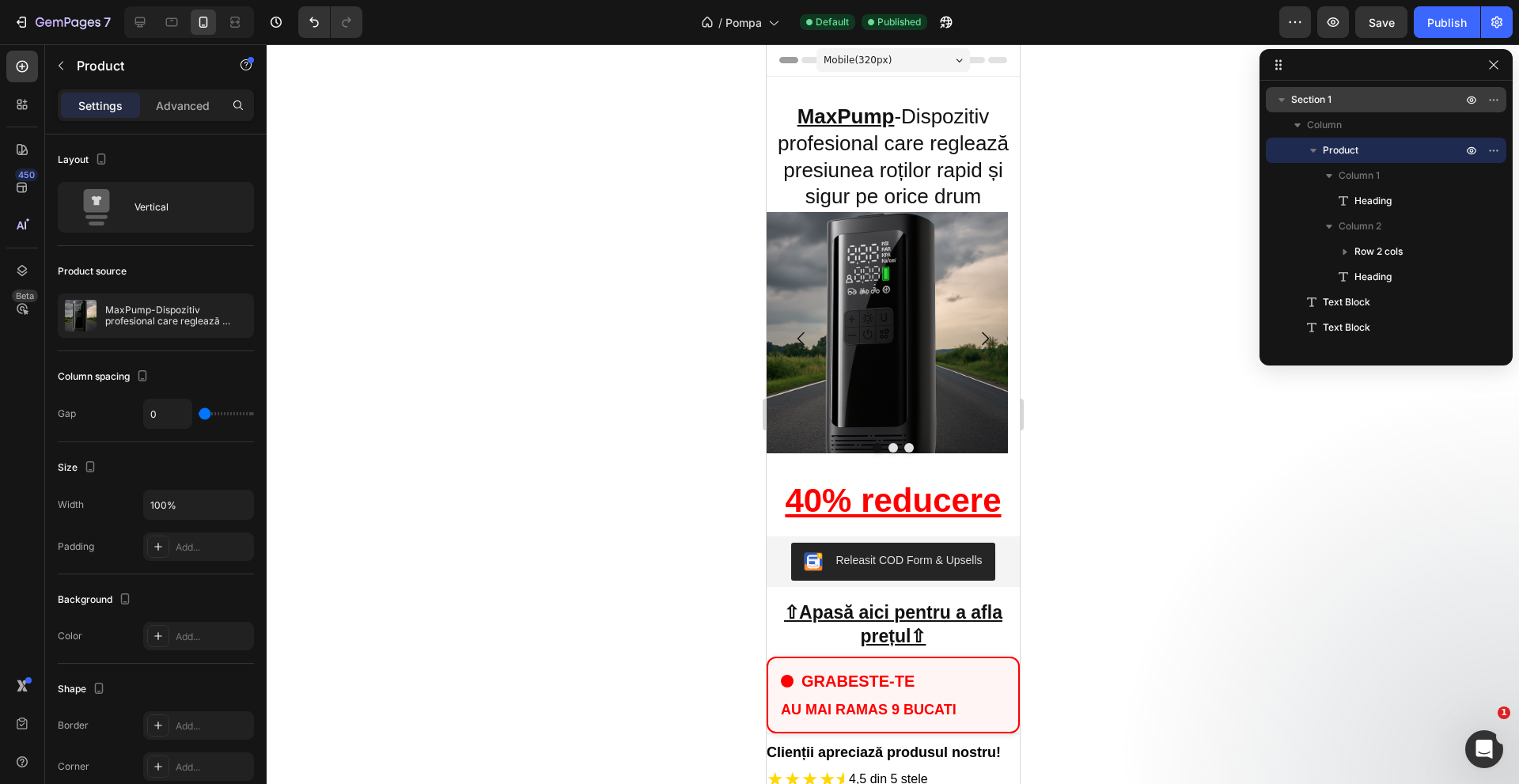
click at [537, 385] on div at bounding box center [892, 413] width 1252 height 739
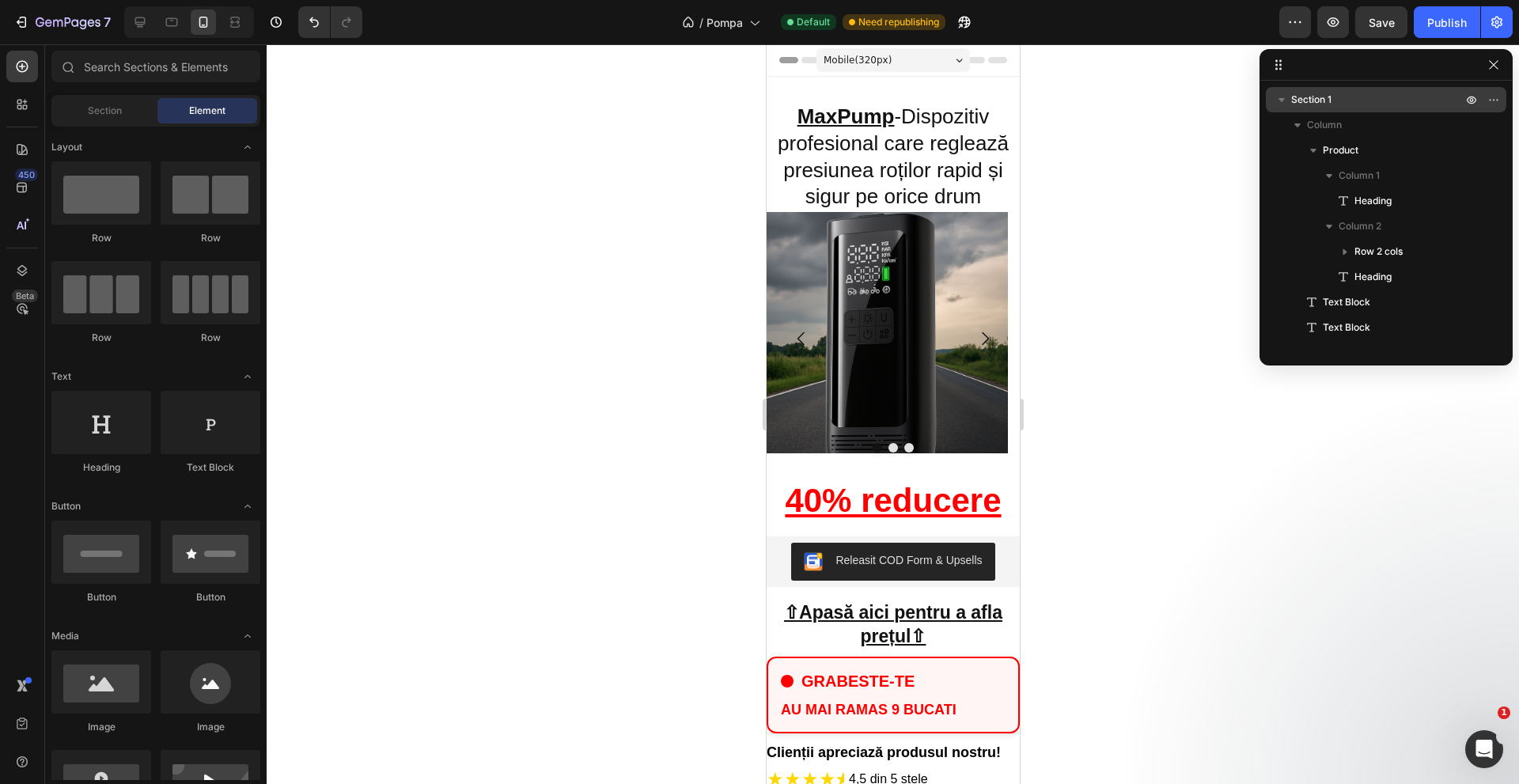
click at [1180, 220] on div at bounding box center [892, 413] width 1252 height 739
click at [1447, 30] on div "Publish" at bounding box center [1447, 22] width 40 height 17
click at [1429, 541] on div at bounding box center [892, 413] width 1252 height 739
click at [1494, 57] on button "button" at bounding box center [1493, 64] width 19 height 19
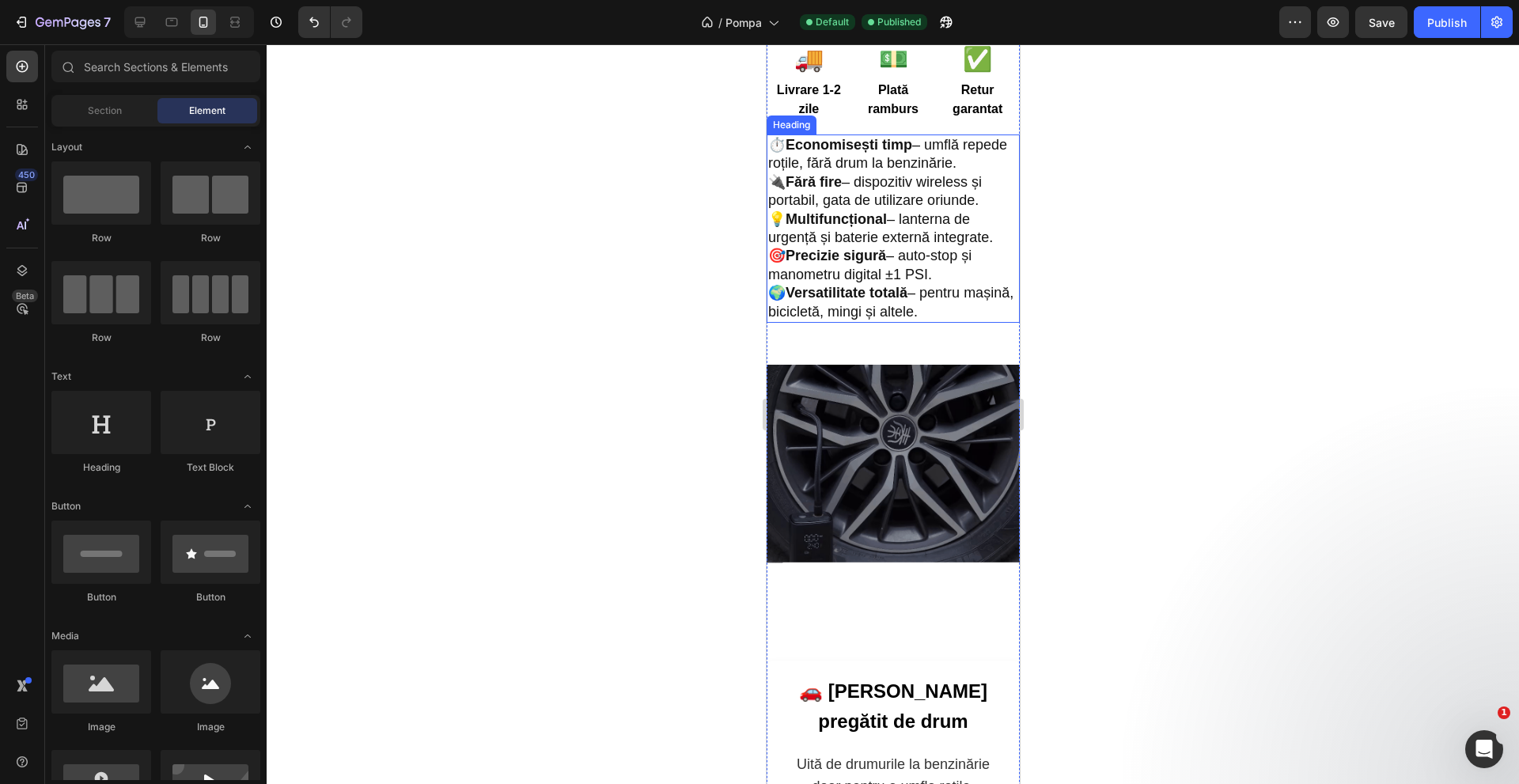
scroll to position [870, 0]
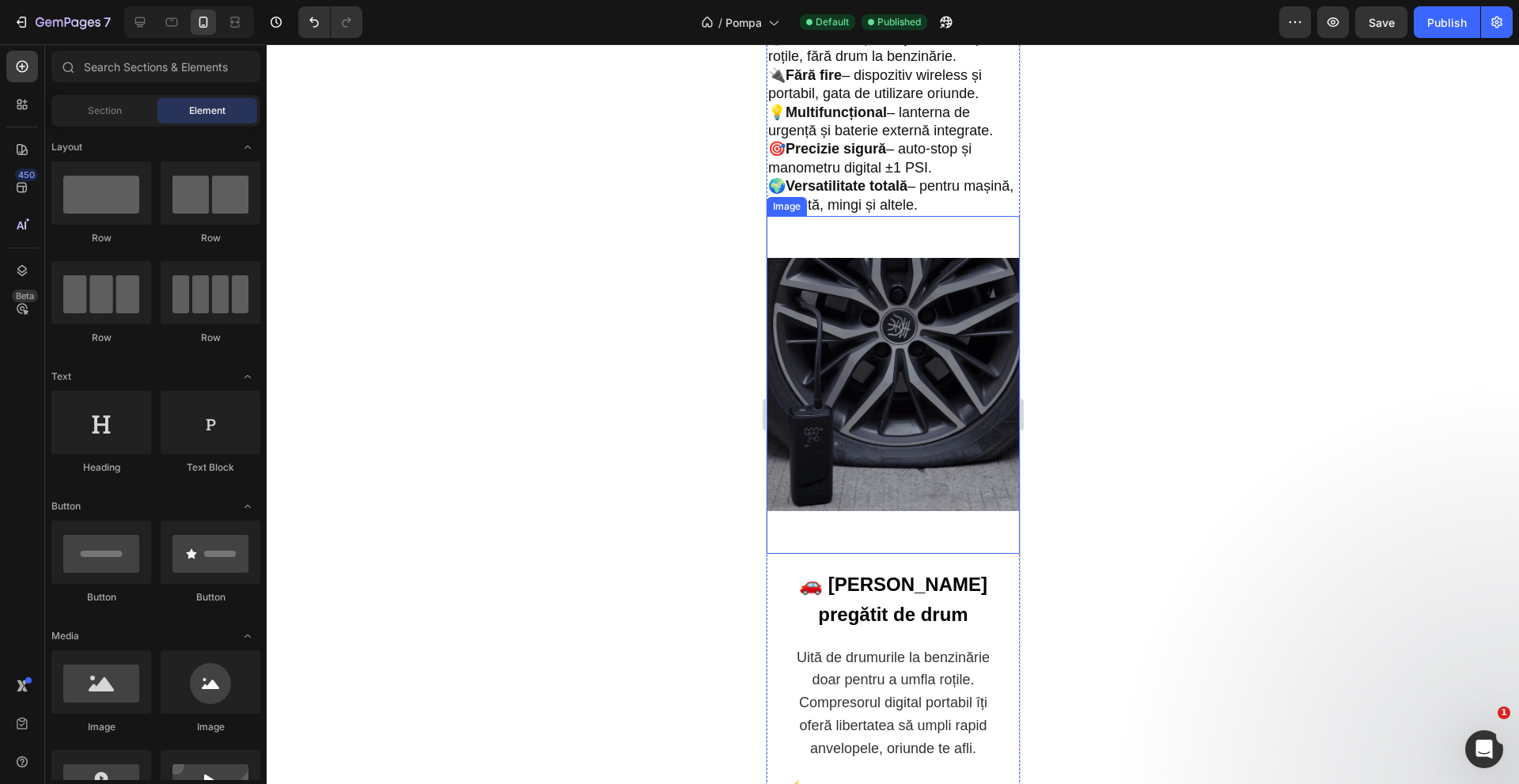
click at [953, 369] on img at bounding box center [892, 385] width 253 height 338
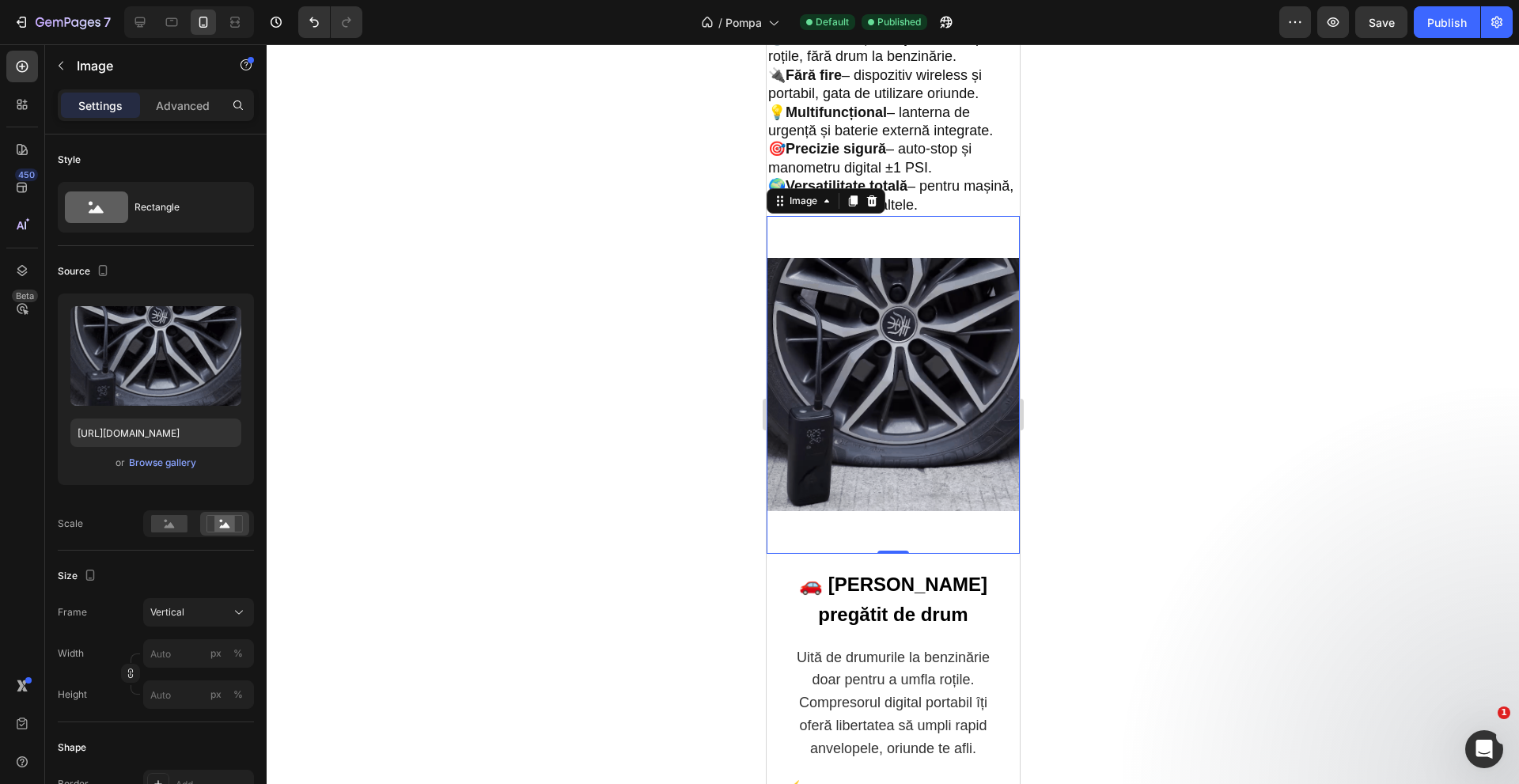
click at [813, 305] on img at bounding box center [892, 385] width 253 height 338
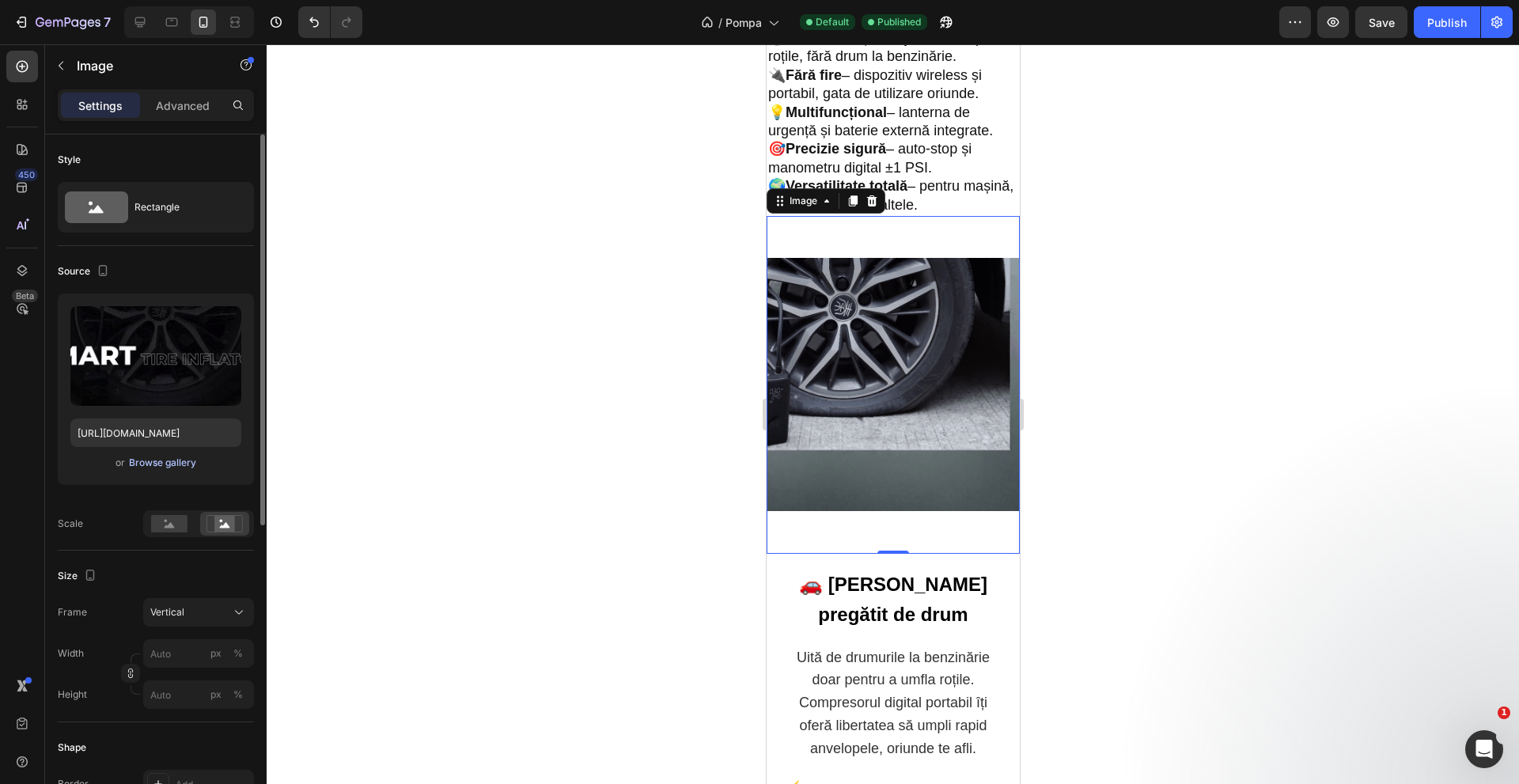
click at [154, 468] on button "Browse gallery" at bounding box center [163, 463] width 69 height 16
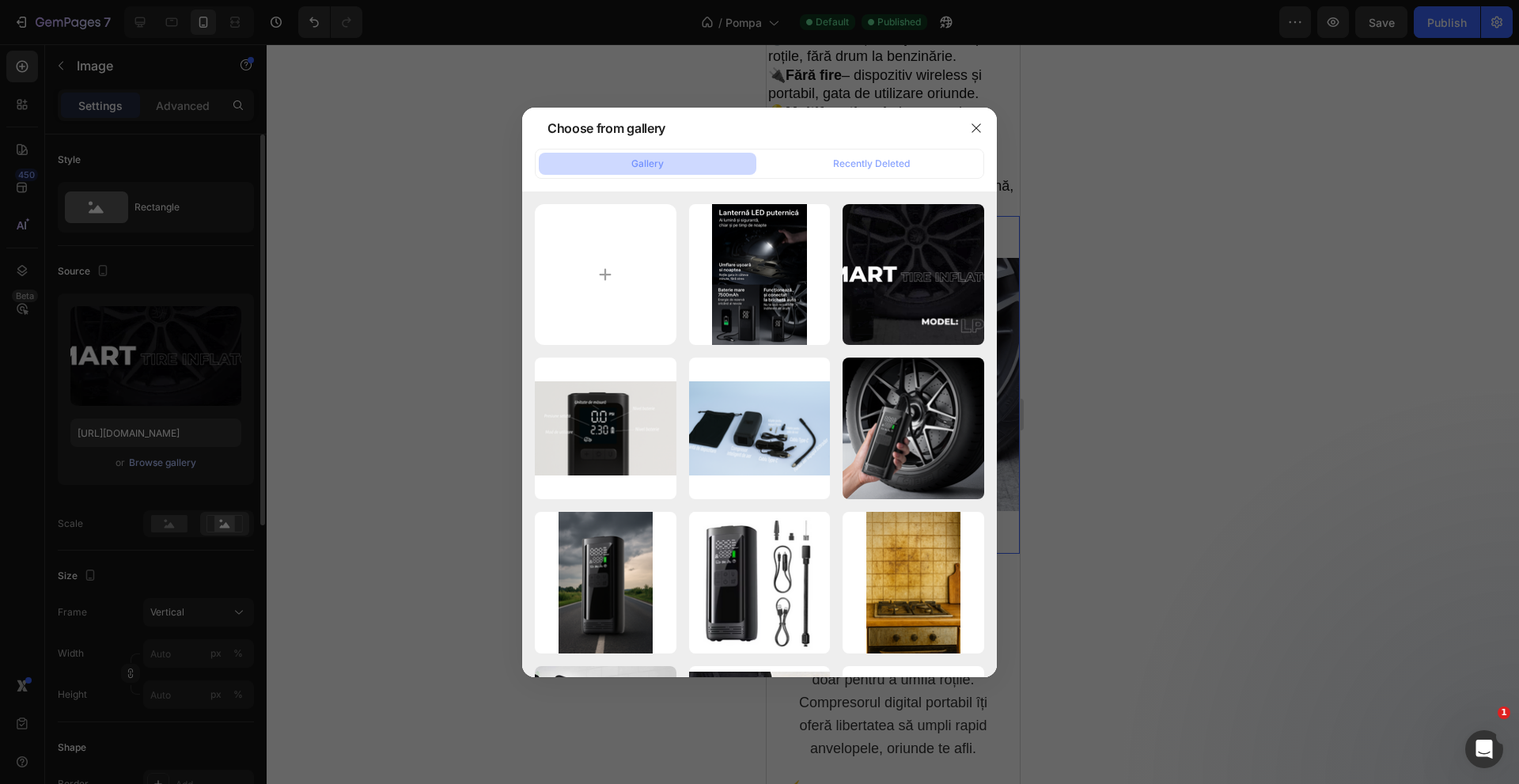
click at [155, 465] on div at bounding box center [759, 392] width 1519 height 784
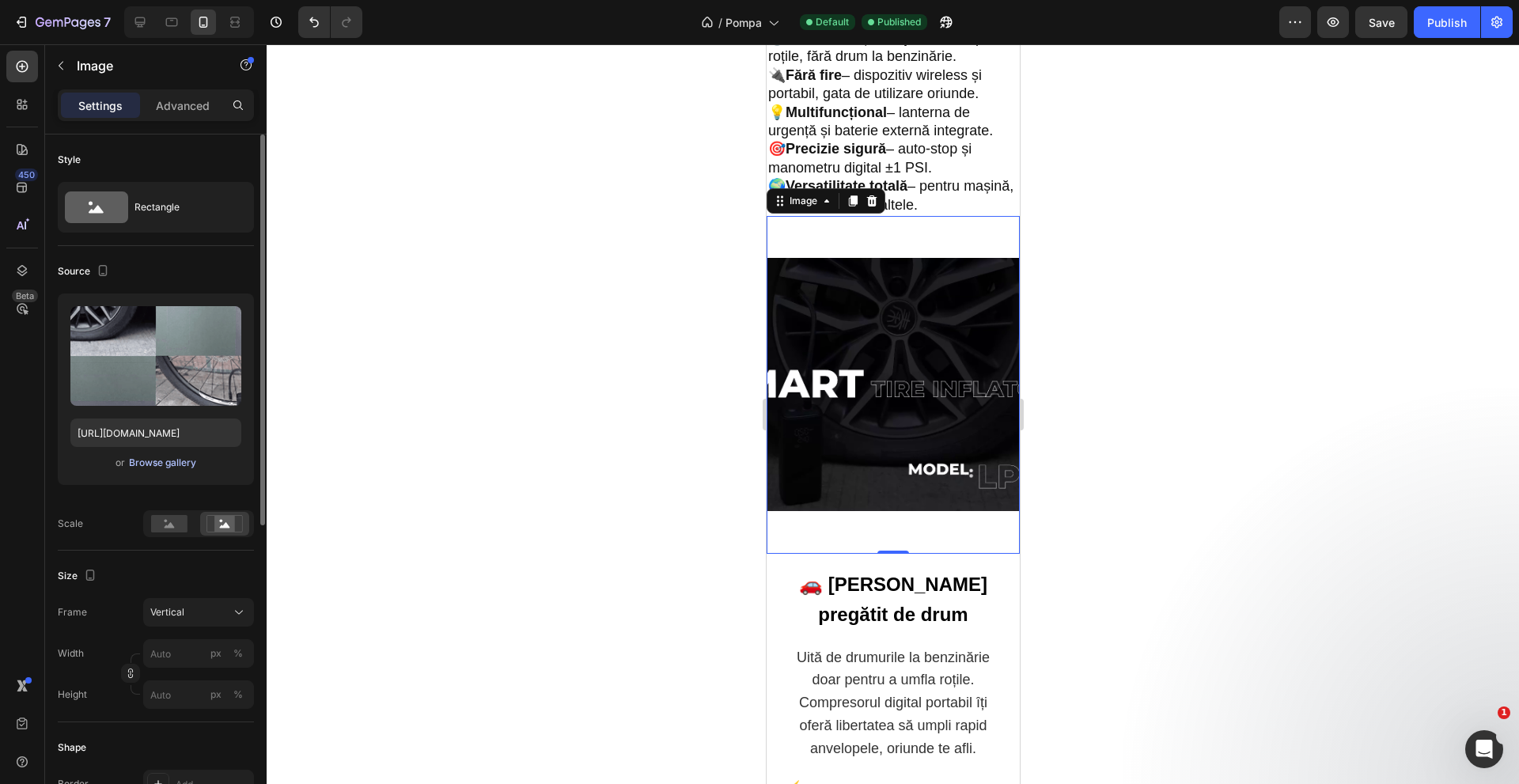
click at [187, 461] on div "Browse gallery" at bounding box center [162, 463] width 67 height 15
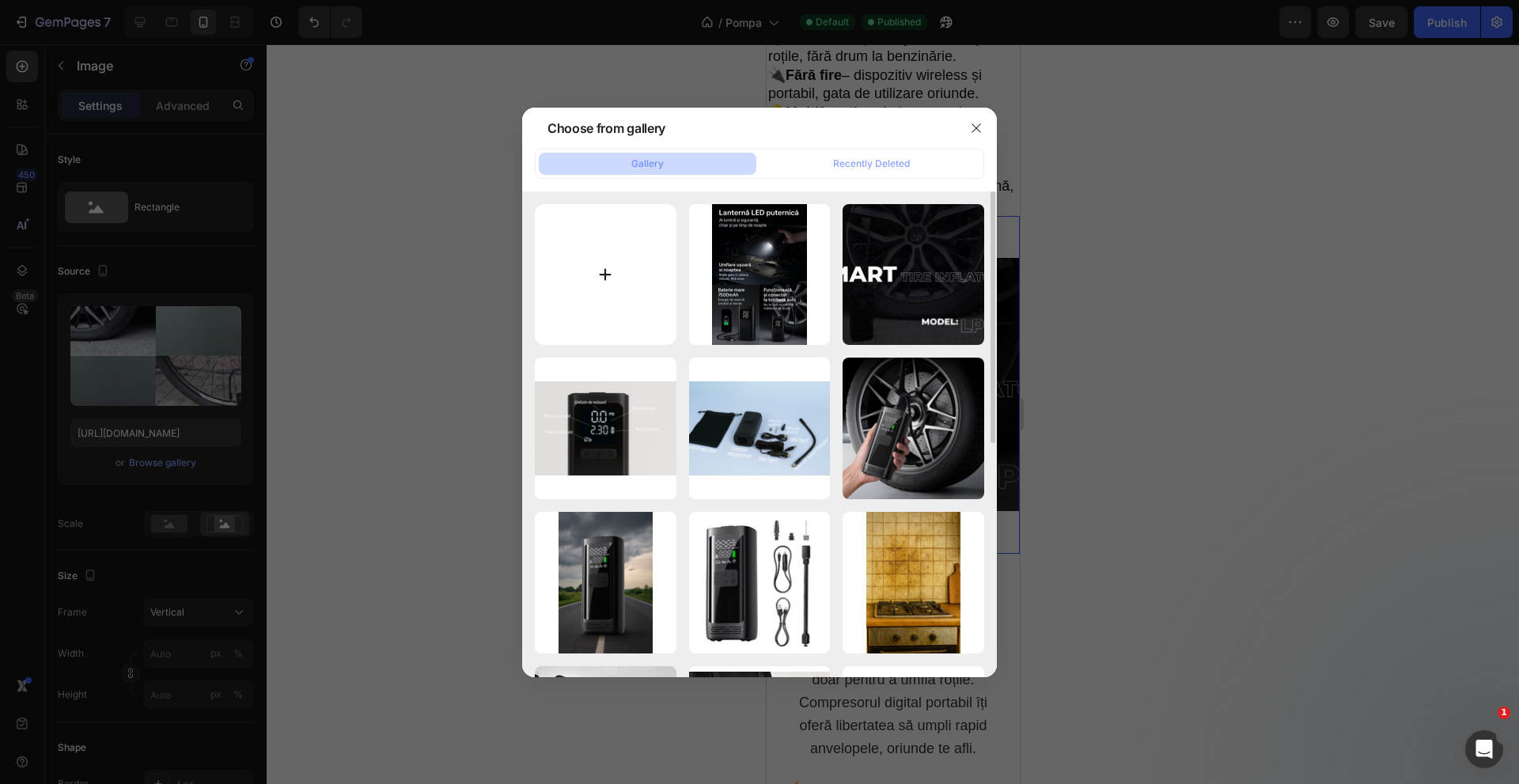
click at [654, 239] on input "file" at bounding box center [605, 274] width 141 height 141
type input "C:\fakepath\comp-ezgif.com-video-to-gif-converter.gif"
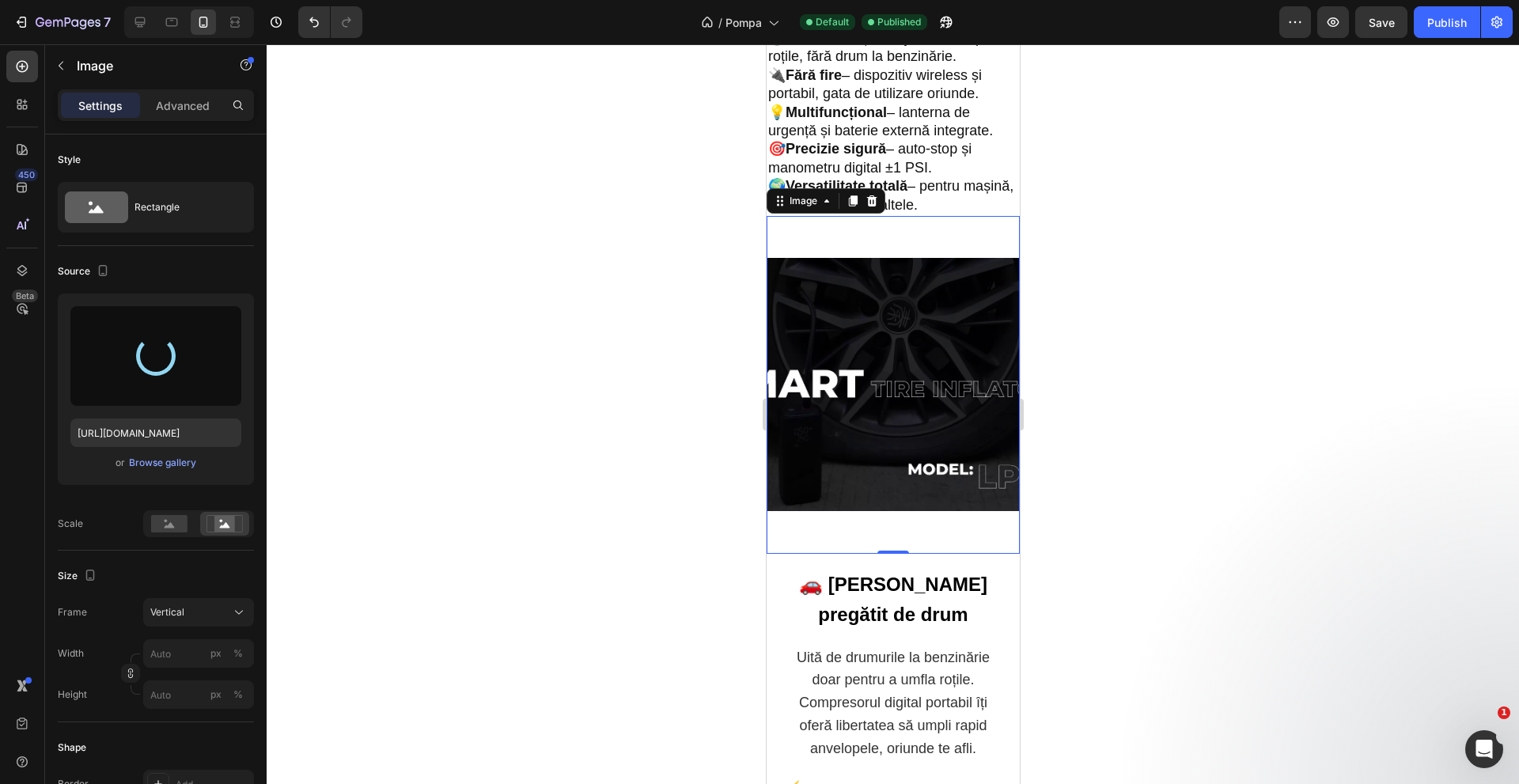
type input "[URL][DOMAIN_NAME]"
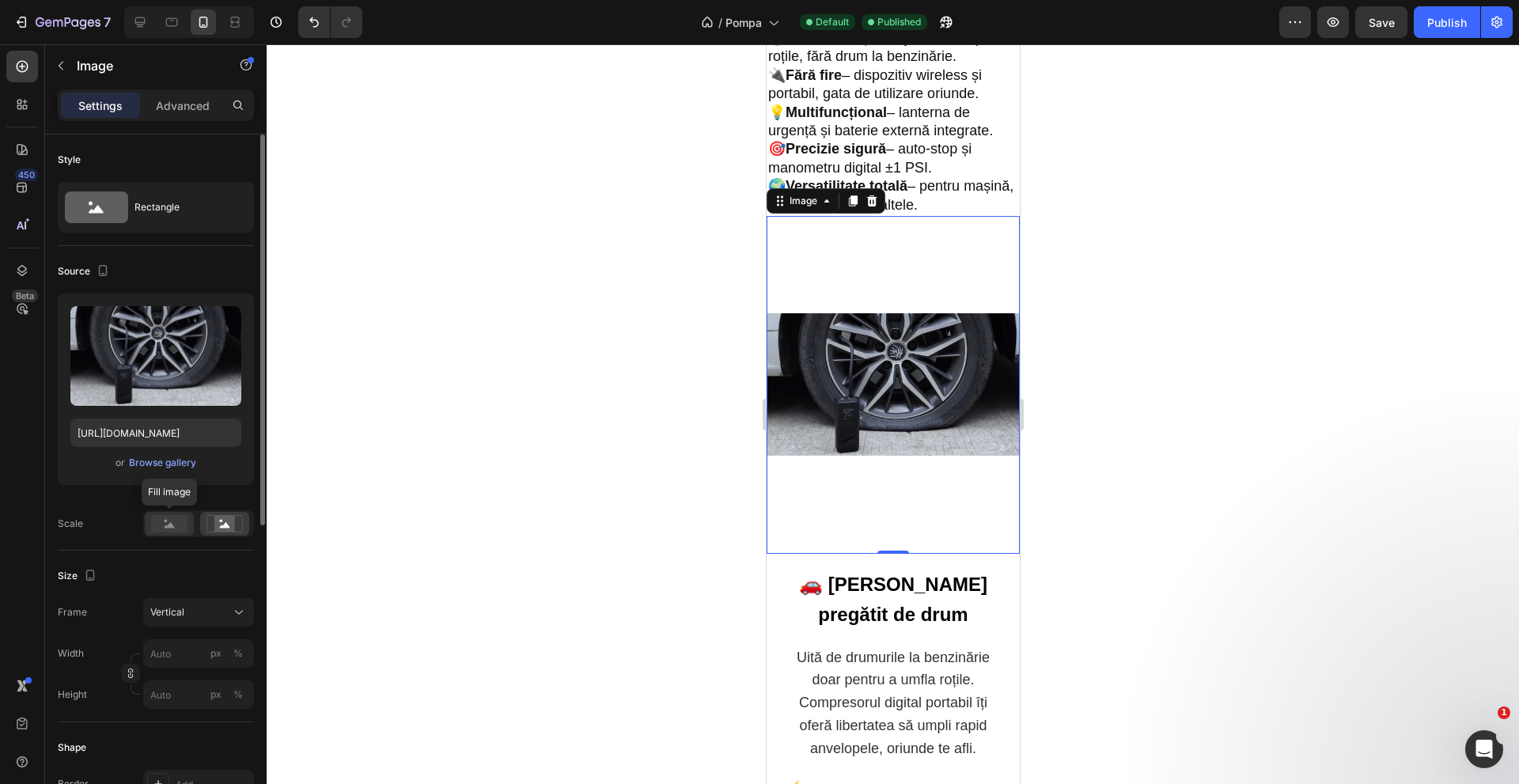
click at [168, 524] on rect at bounding box center [169, 524] width 36 height 18
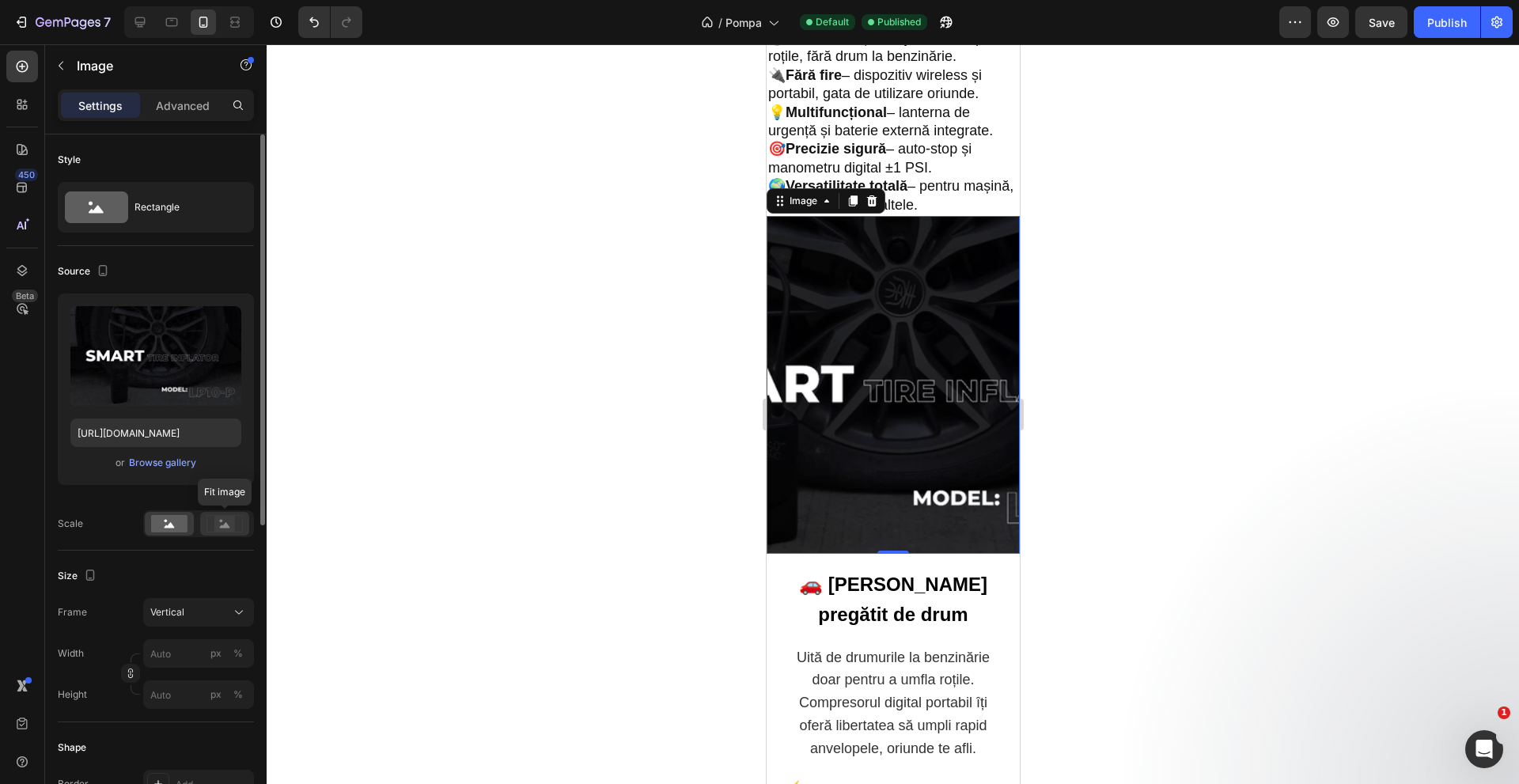
click at [218, 535] on div at bounding box center [224, 523] width 49 height 23
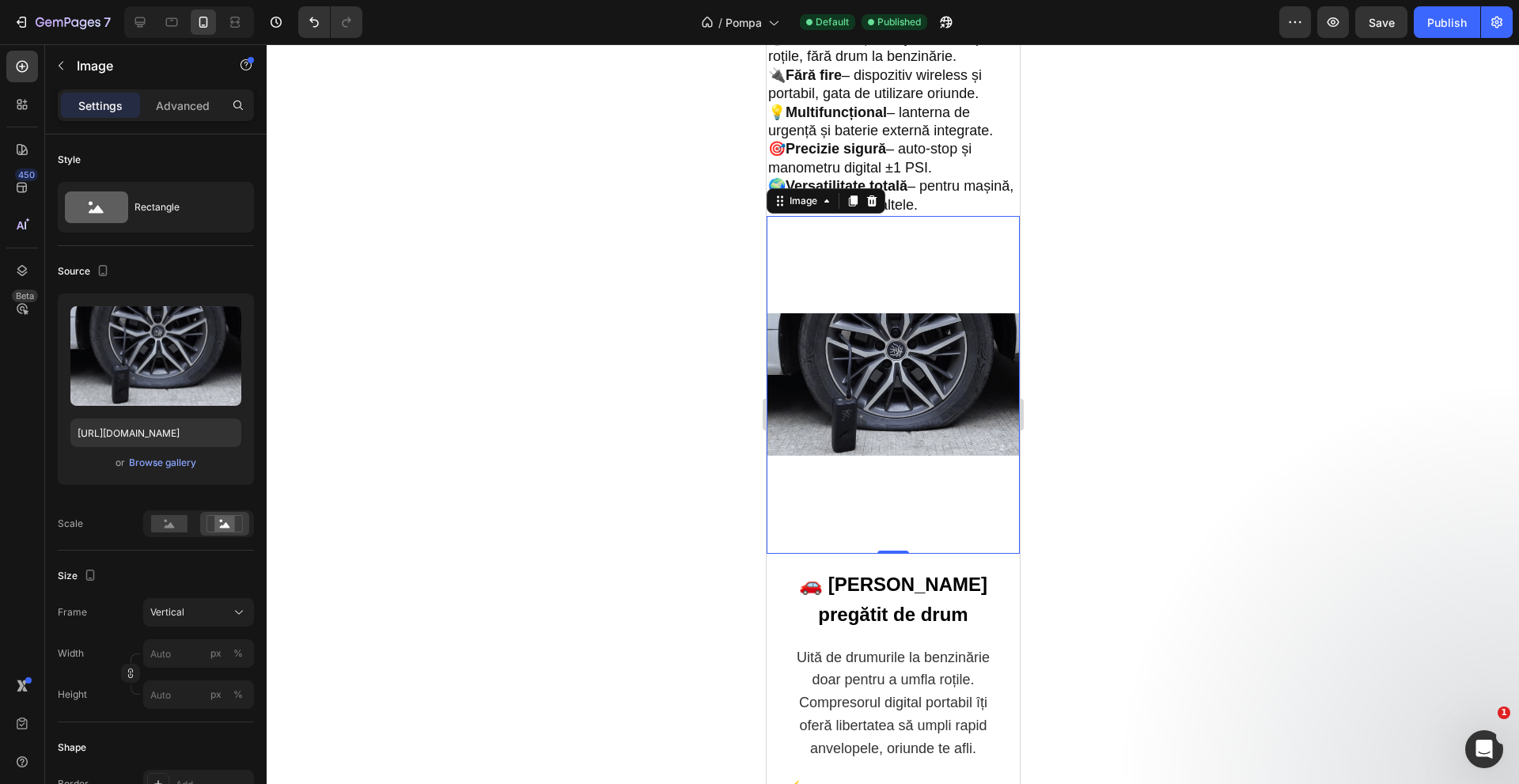
click at [1231, 450] on div at bounding box center [892, 413] width 1252 height 739
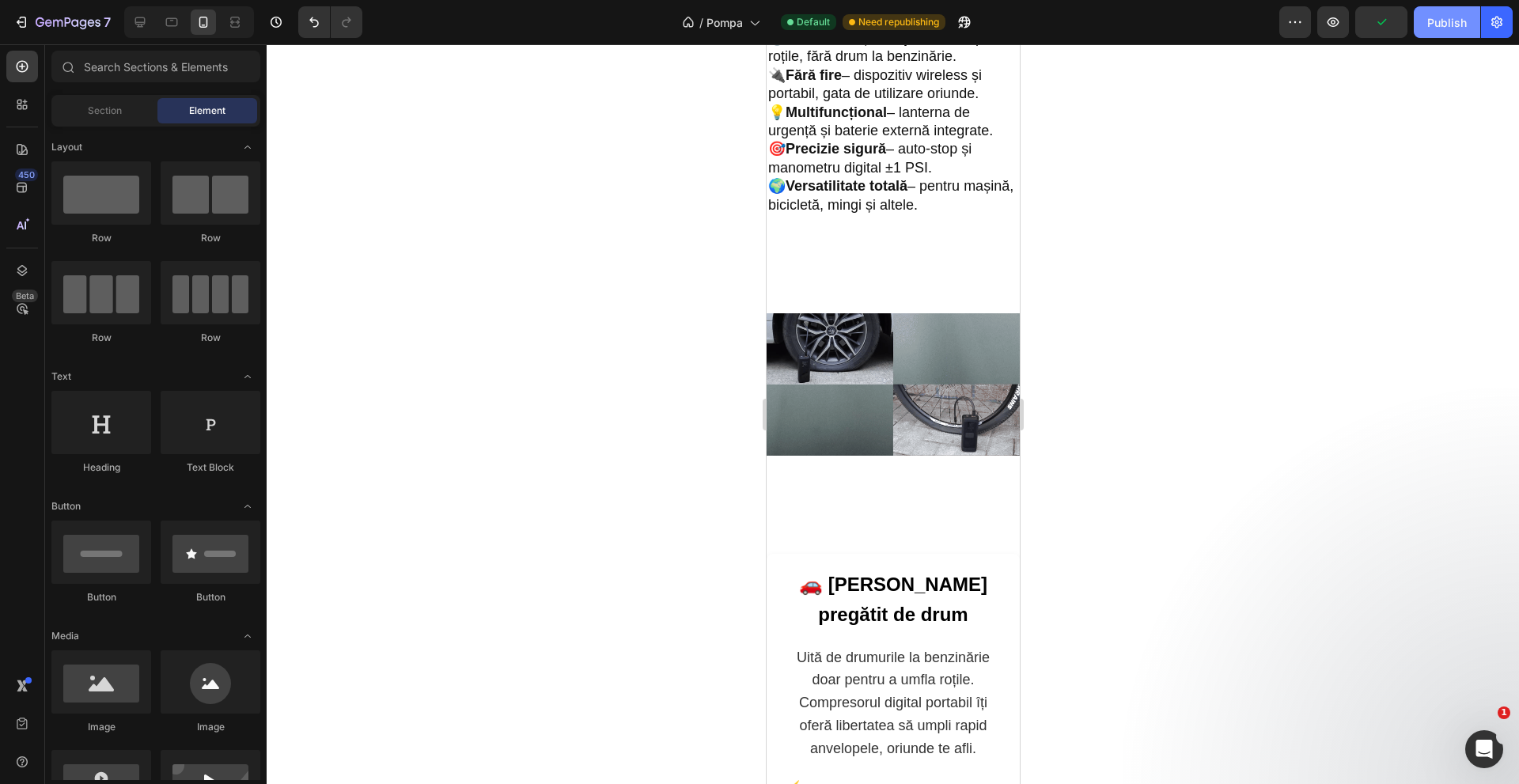
click at [1449, 16] on div "Publish" at bounding box center [1447, 22] width 40 height 17
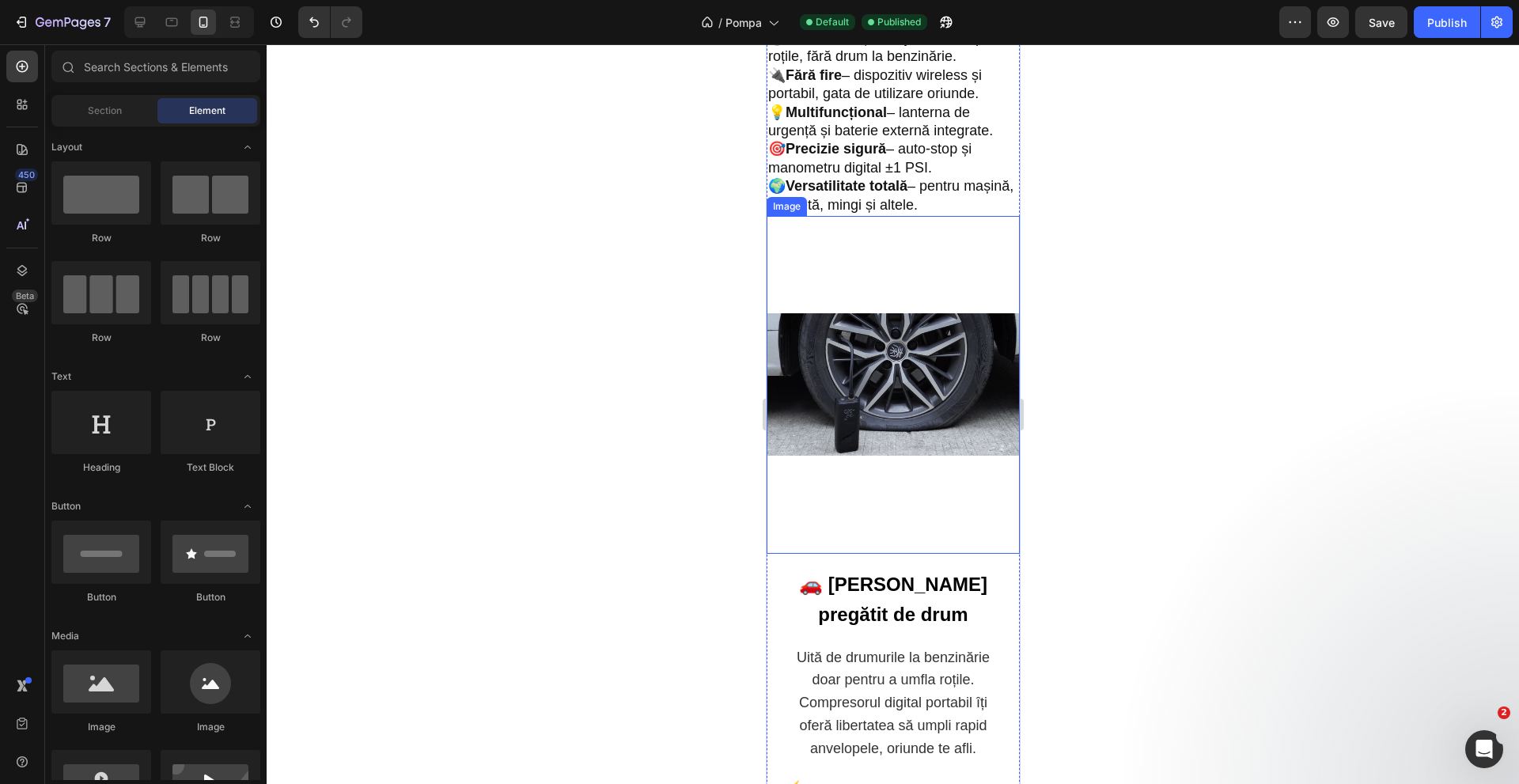
click at [969, 401] on img at bounding box center [892, 385] width 253 height 338
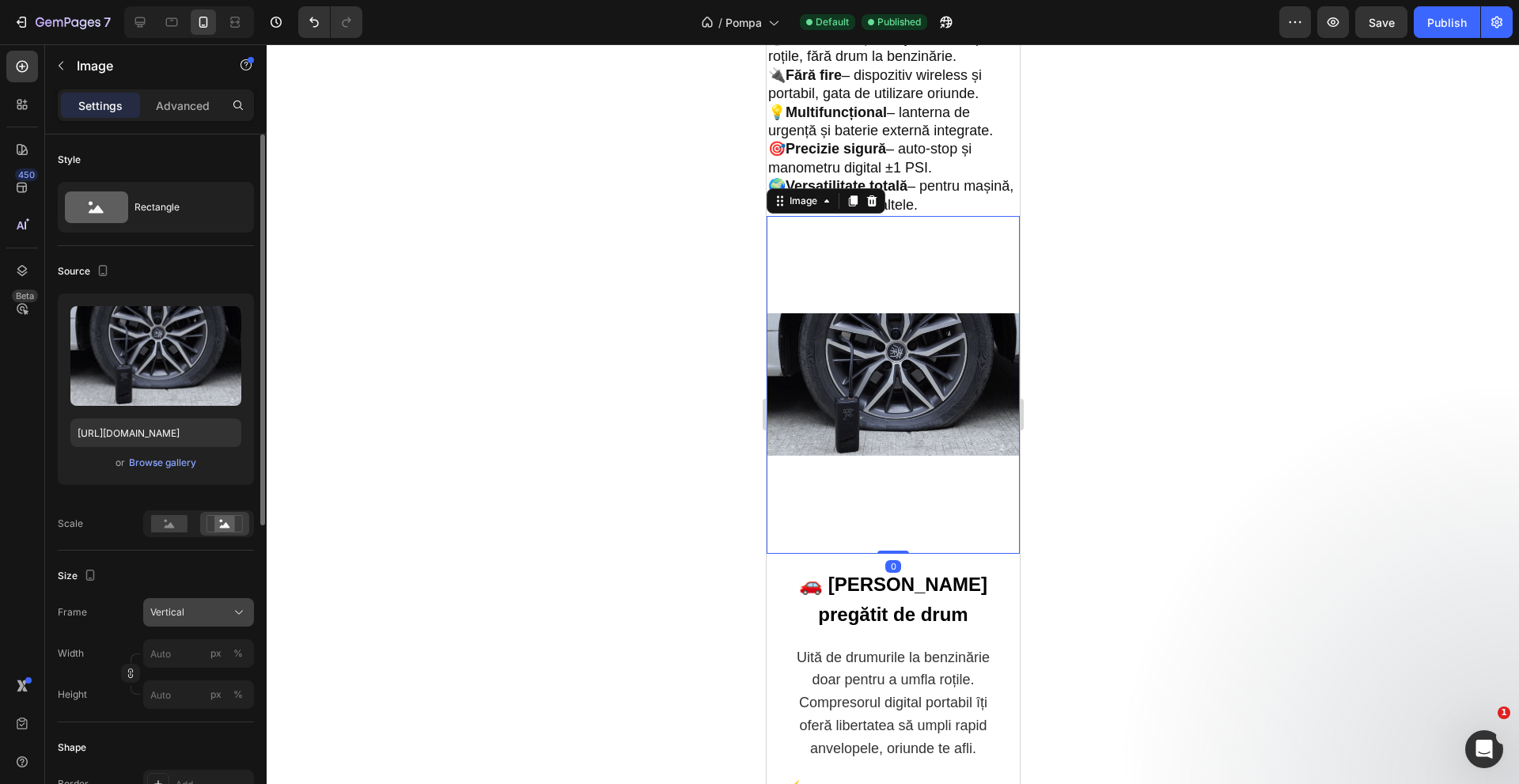
click at [209, 616] on div "Vertical" at bounding box center [189, 612] width 78 height 15
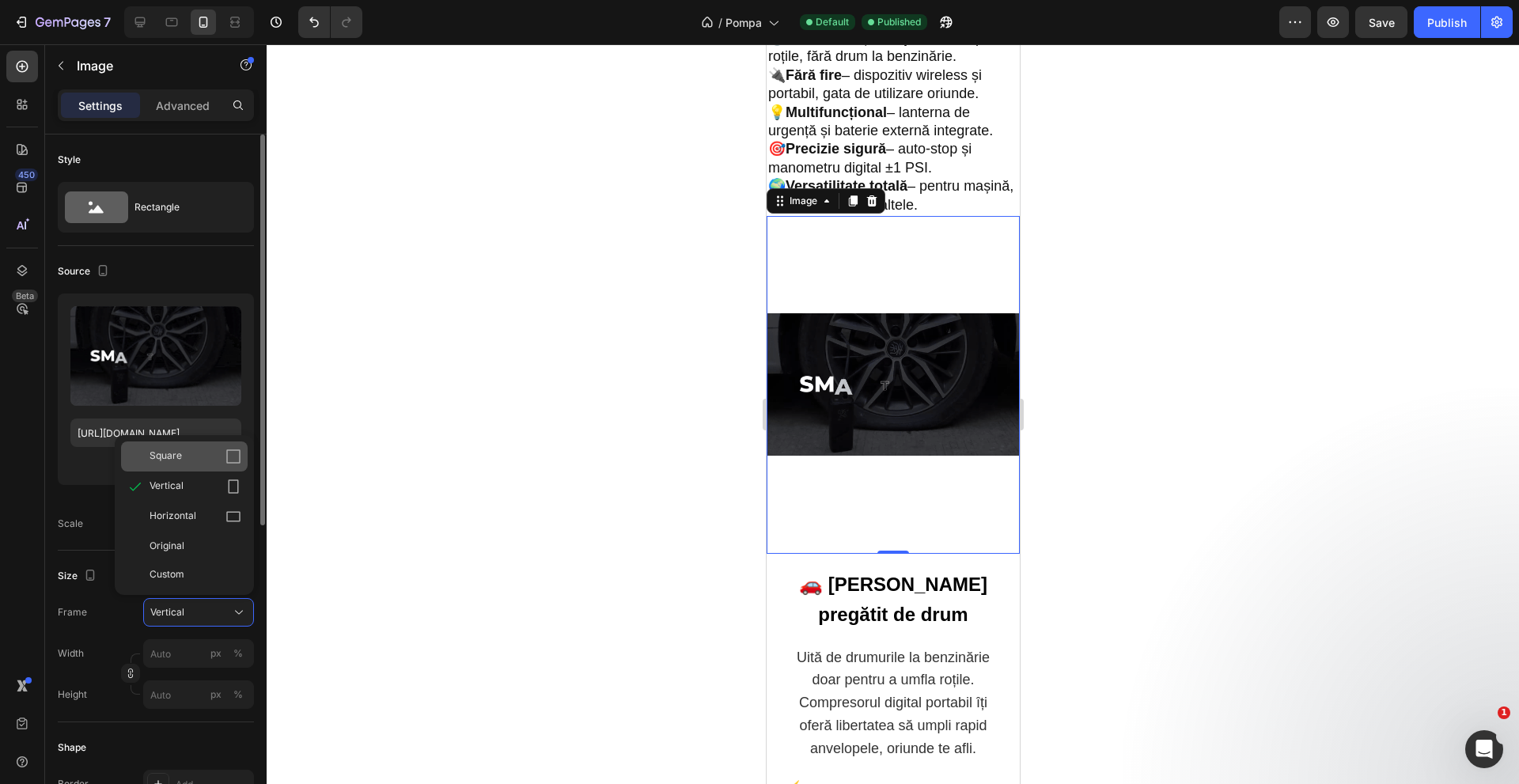
click at [191, 463] on div "Square" at bounding box center [195, 456] width 92 height 16
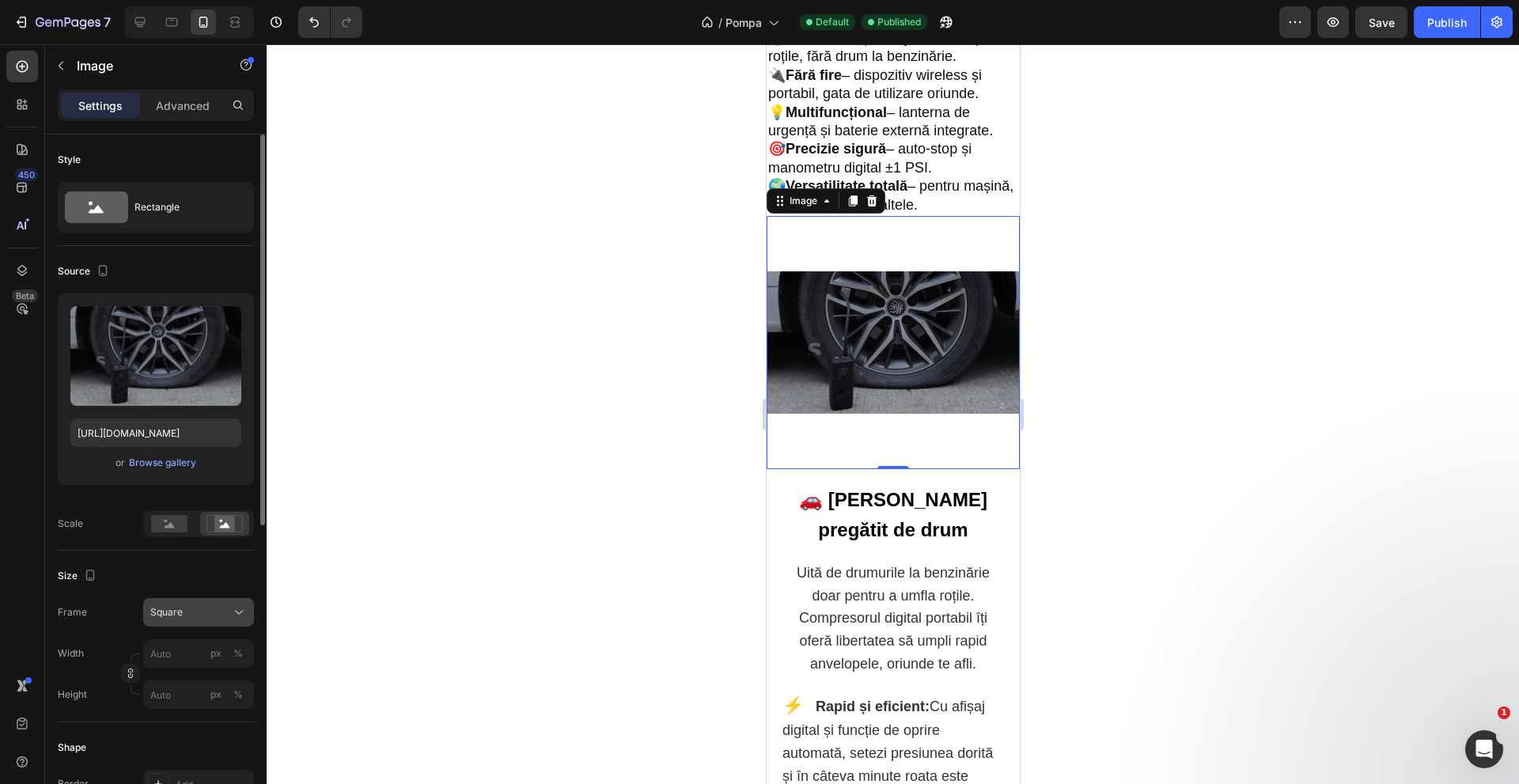
click at [204, 611] on div "Square" at bounding box center [189, 612] width 78 height 15
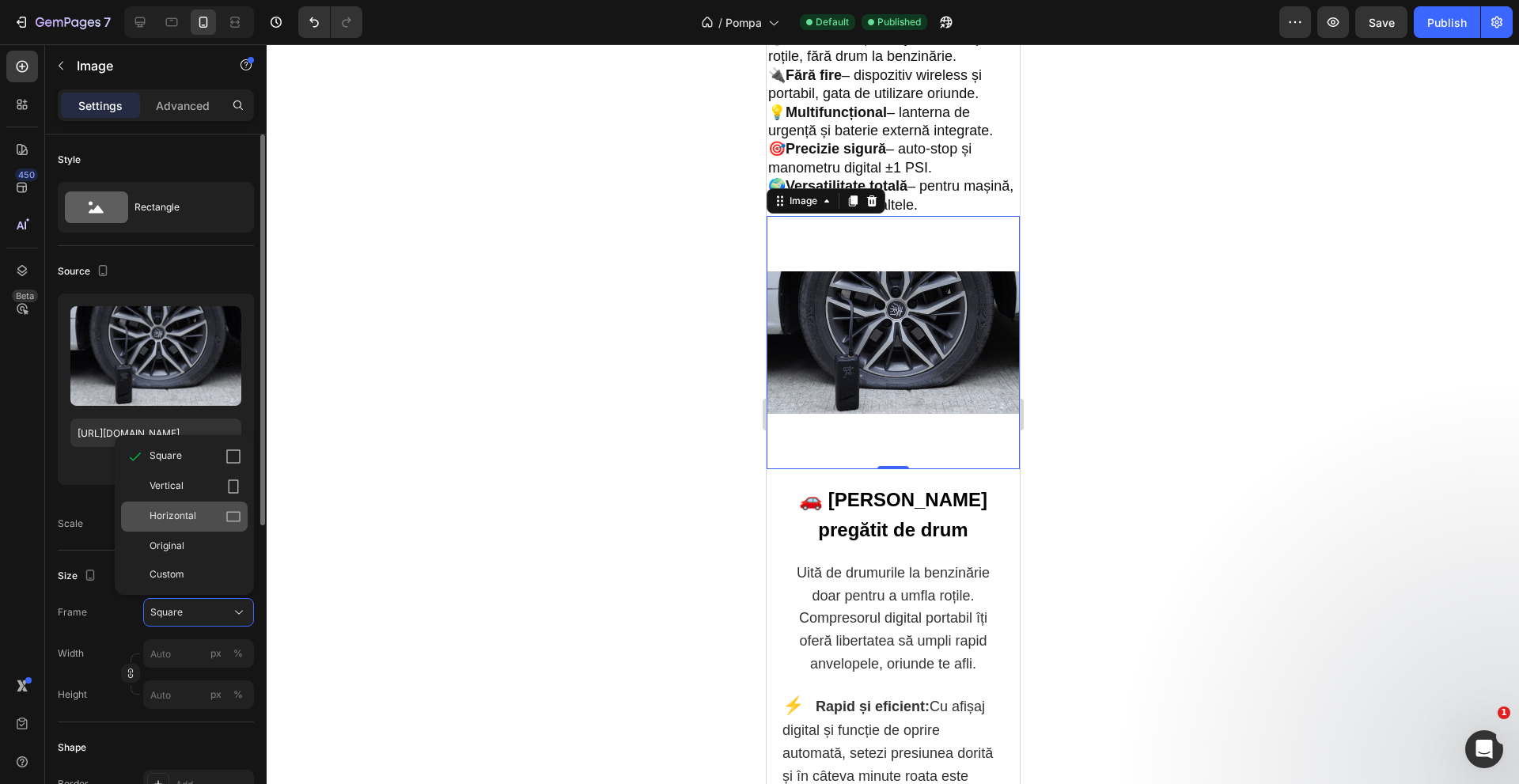
click at [208, 521] on div "Horizontal" at bounding box center [195, 516] width 92 height 16
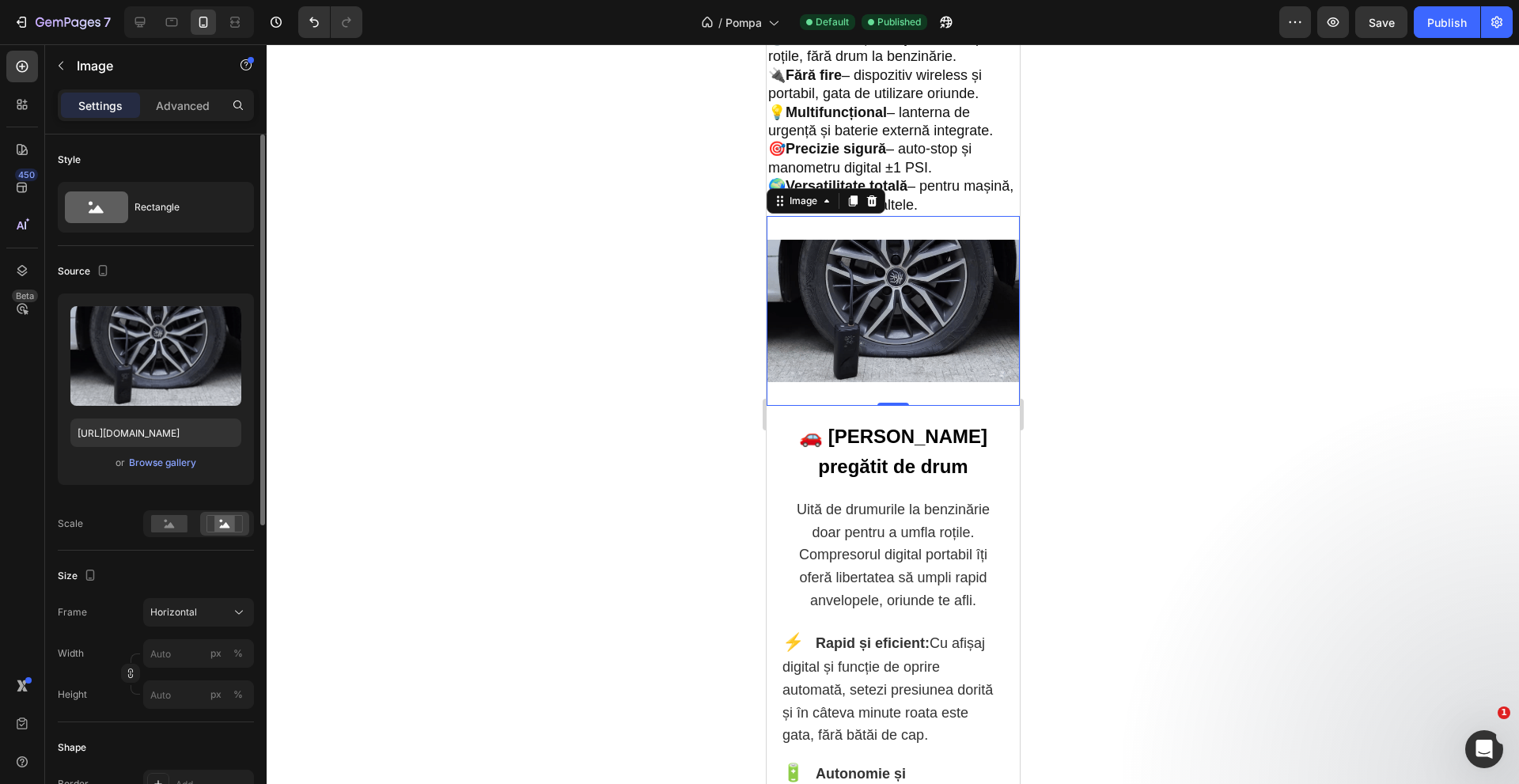
click at [351, 571] on div at bounding box center [892, 413] width 1252 height 739
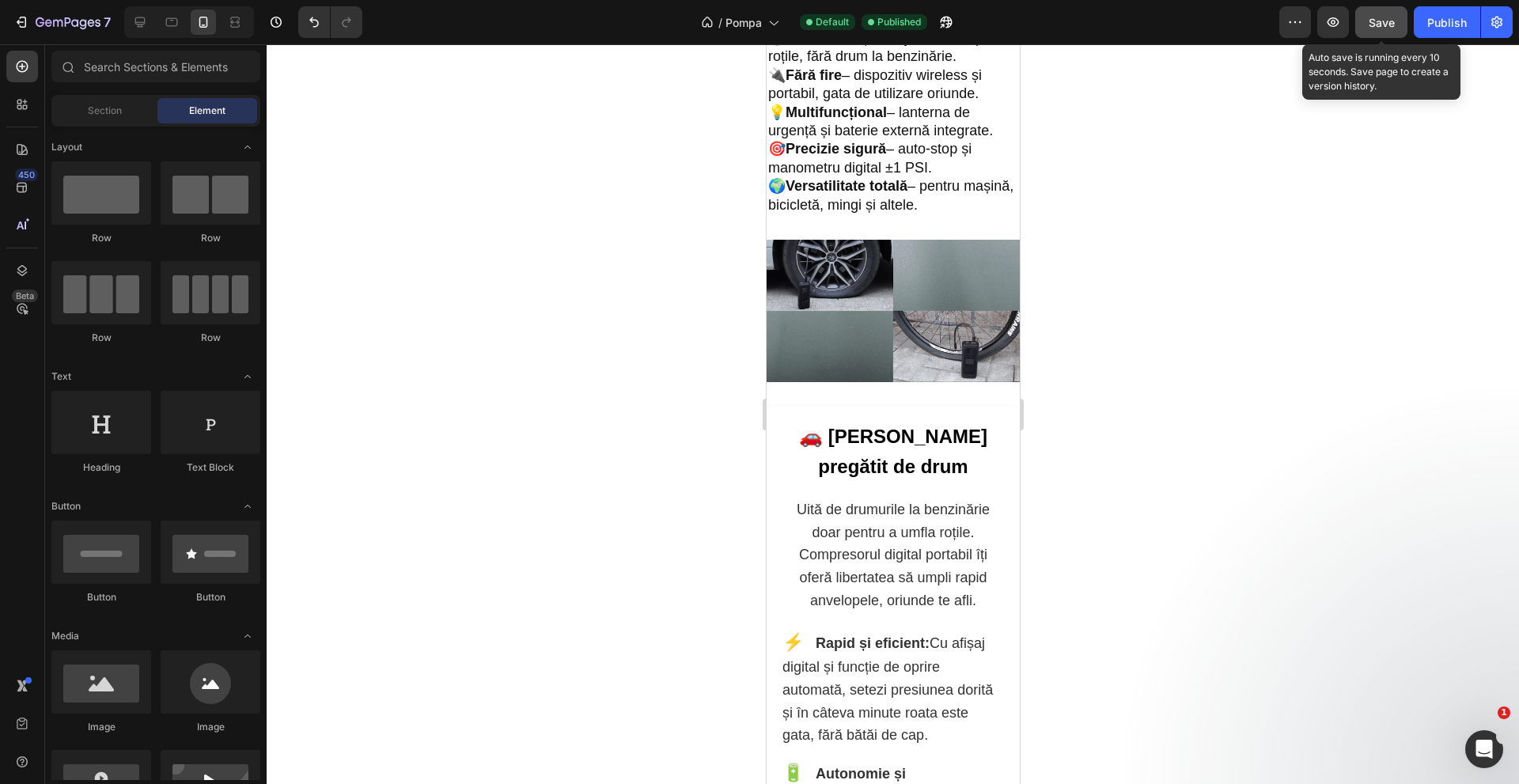
click at [1382, 34] on button "Save" at bounding box center [1382, 21] width 53 height 31
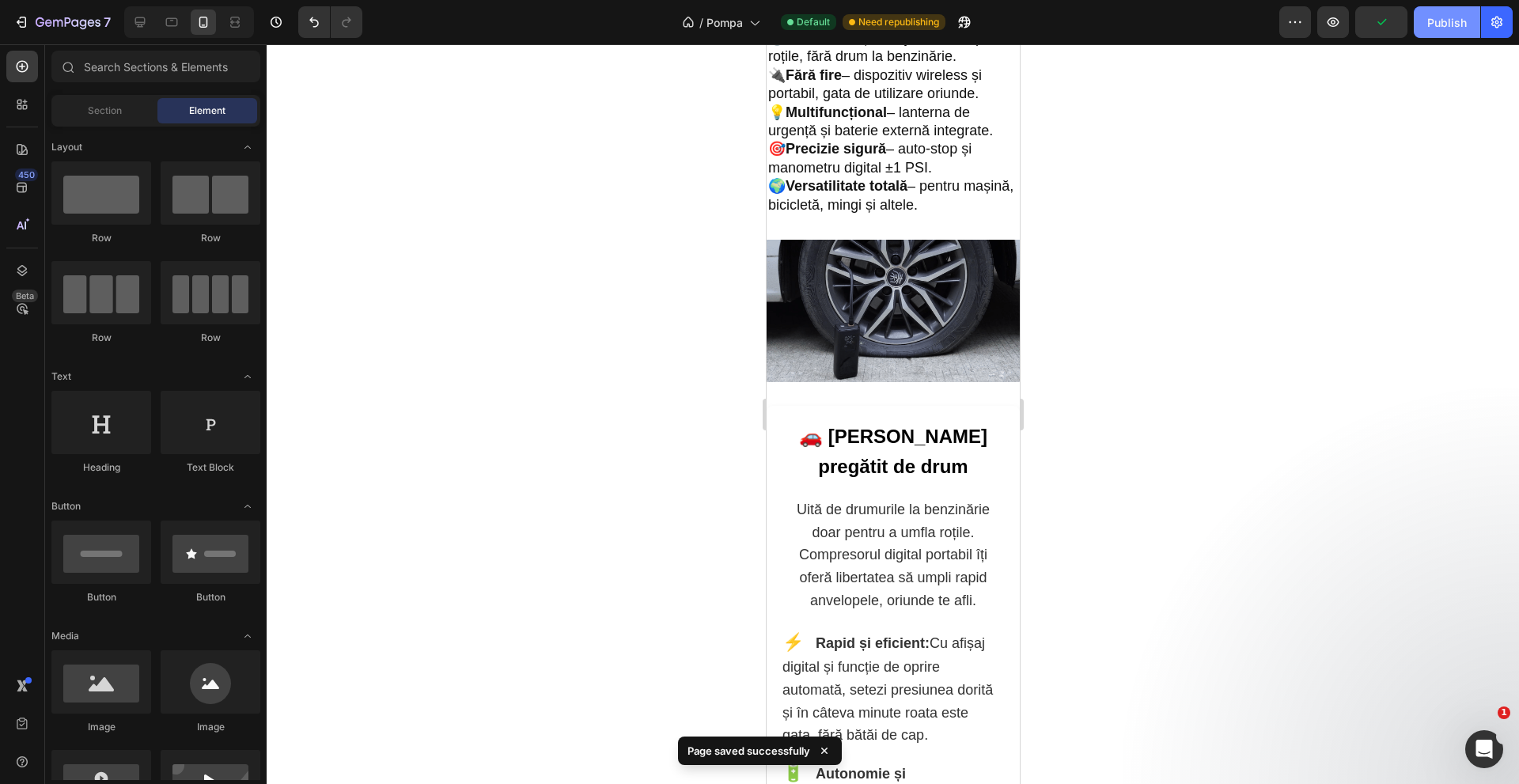
click at [1433, 36] on button "Publish" at bounding box center [1447, 21] width 66 height 31
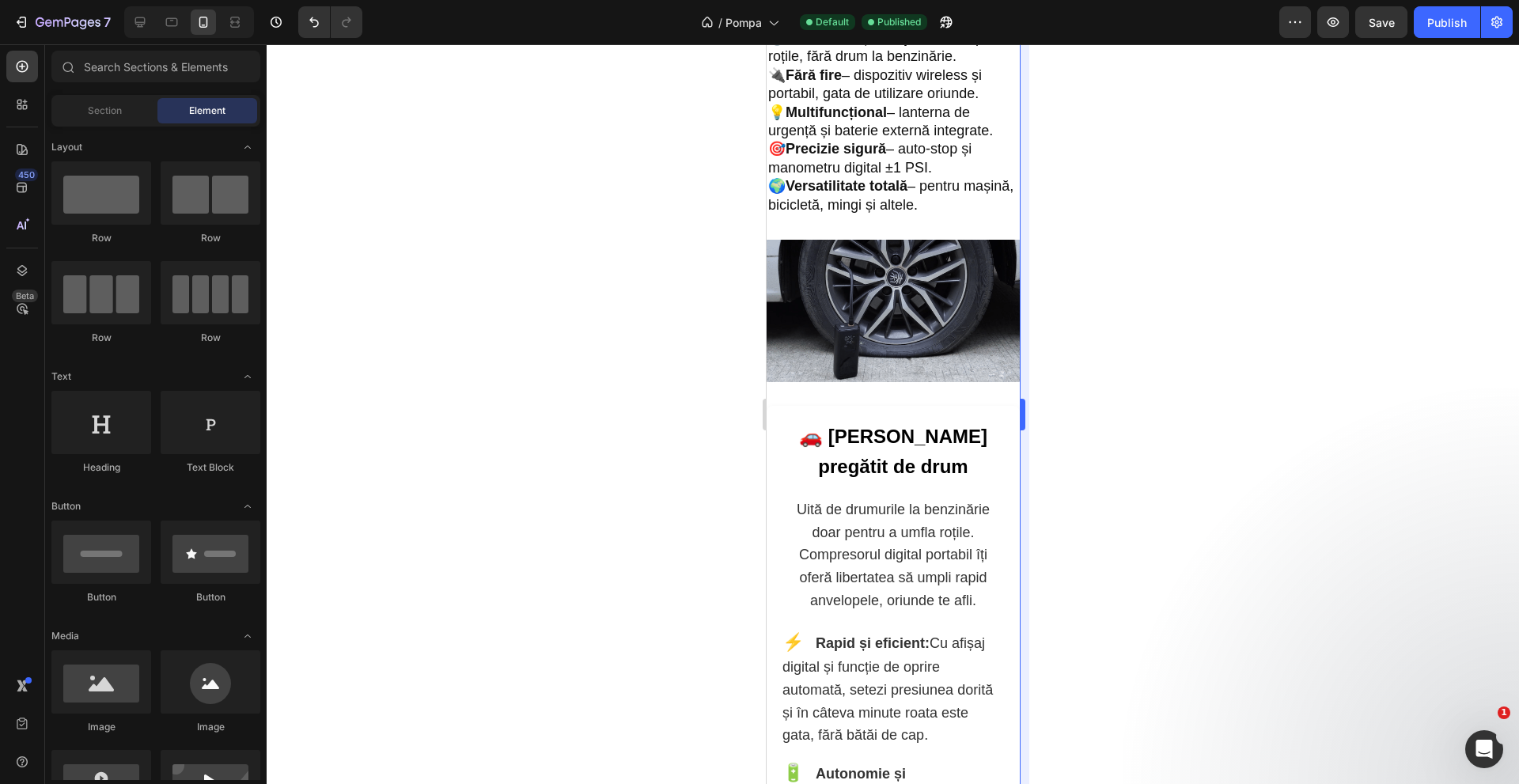
drag, startPoint x: 1085, startPoint y: 722, endPoint x: 1019, endPoint y: 640, distance: 105.3
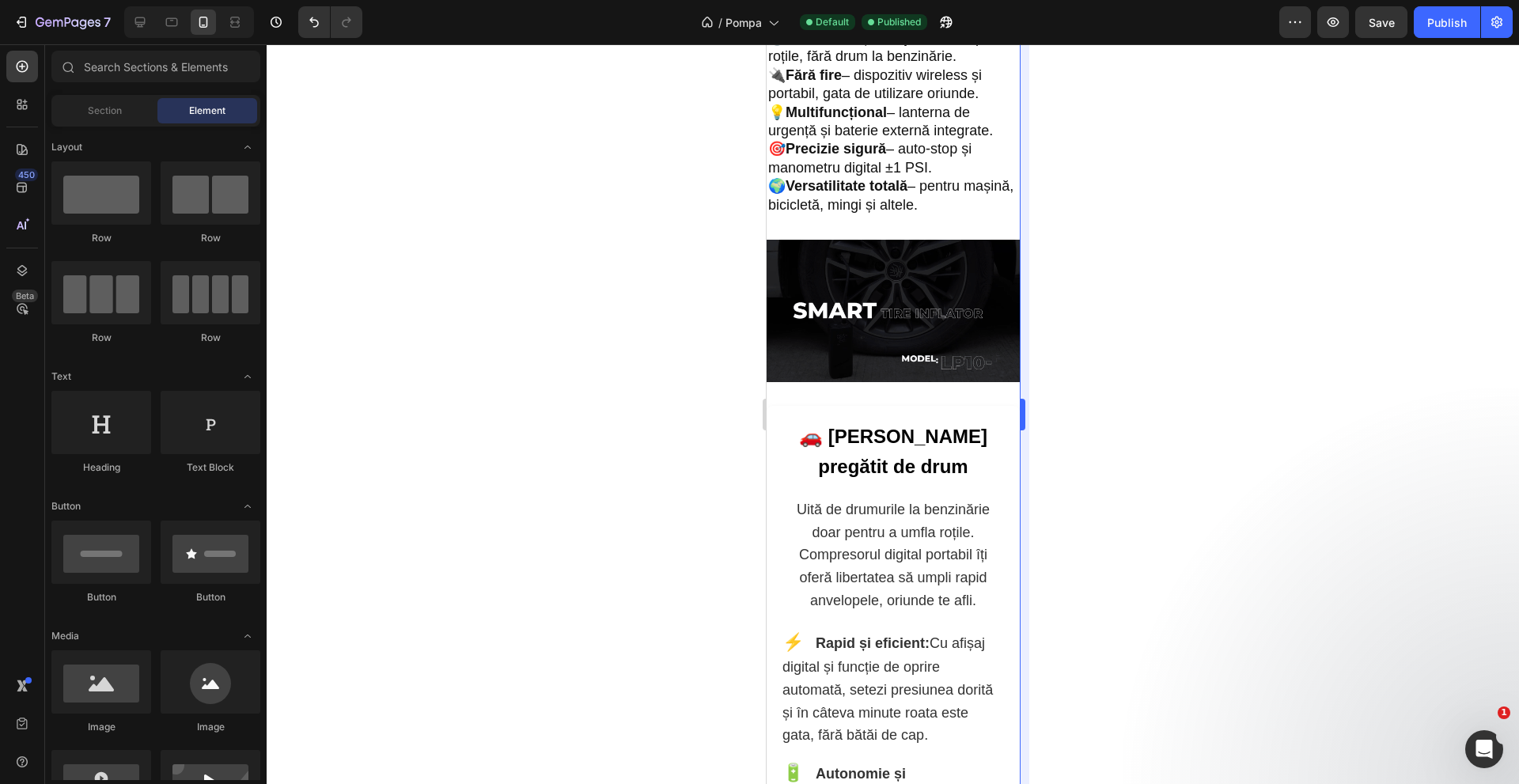
click at [1080, 712] on div at bounding box center [892, 413] width 1252 height 739
